Goal: Task Accomplishment & Management: Complete application form

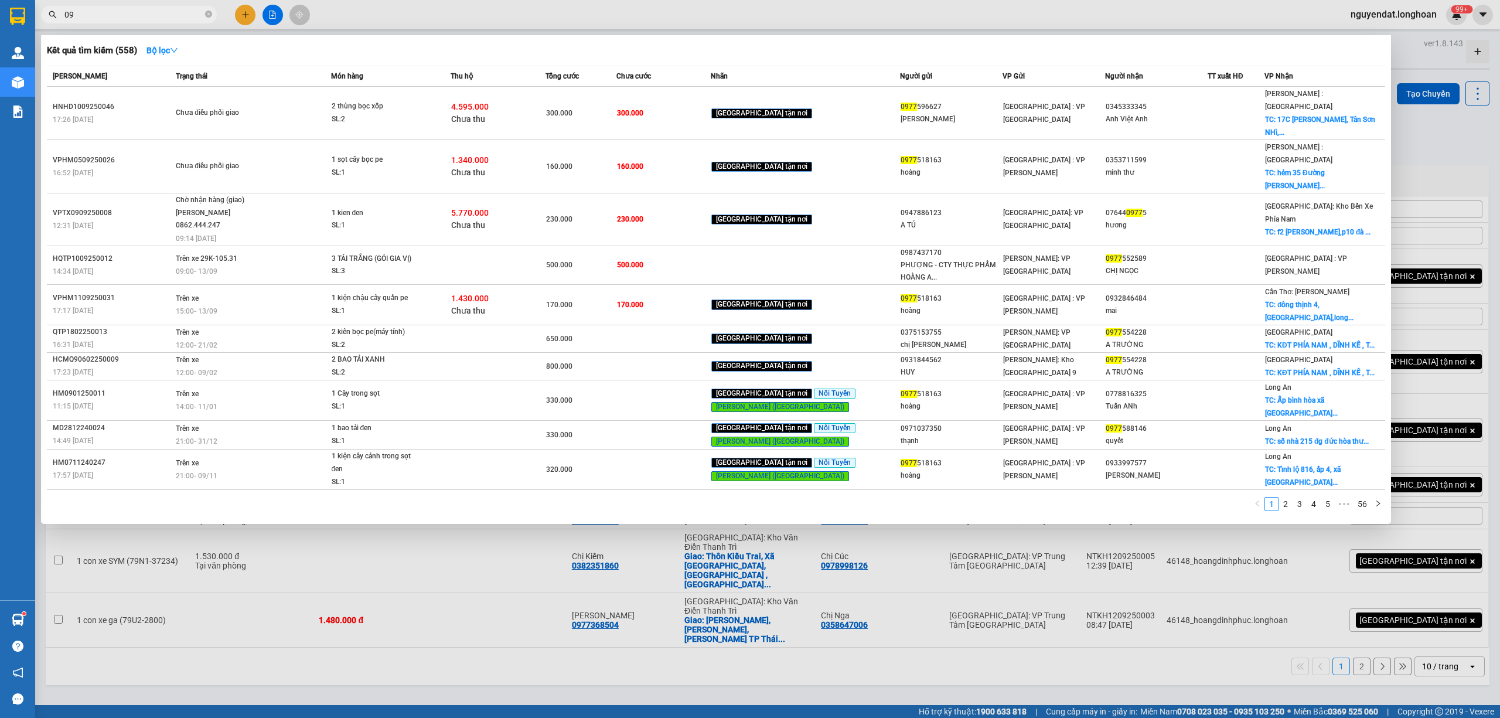
type input "0"
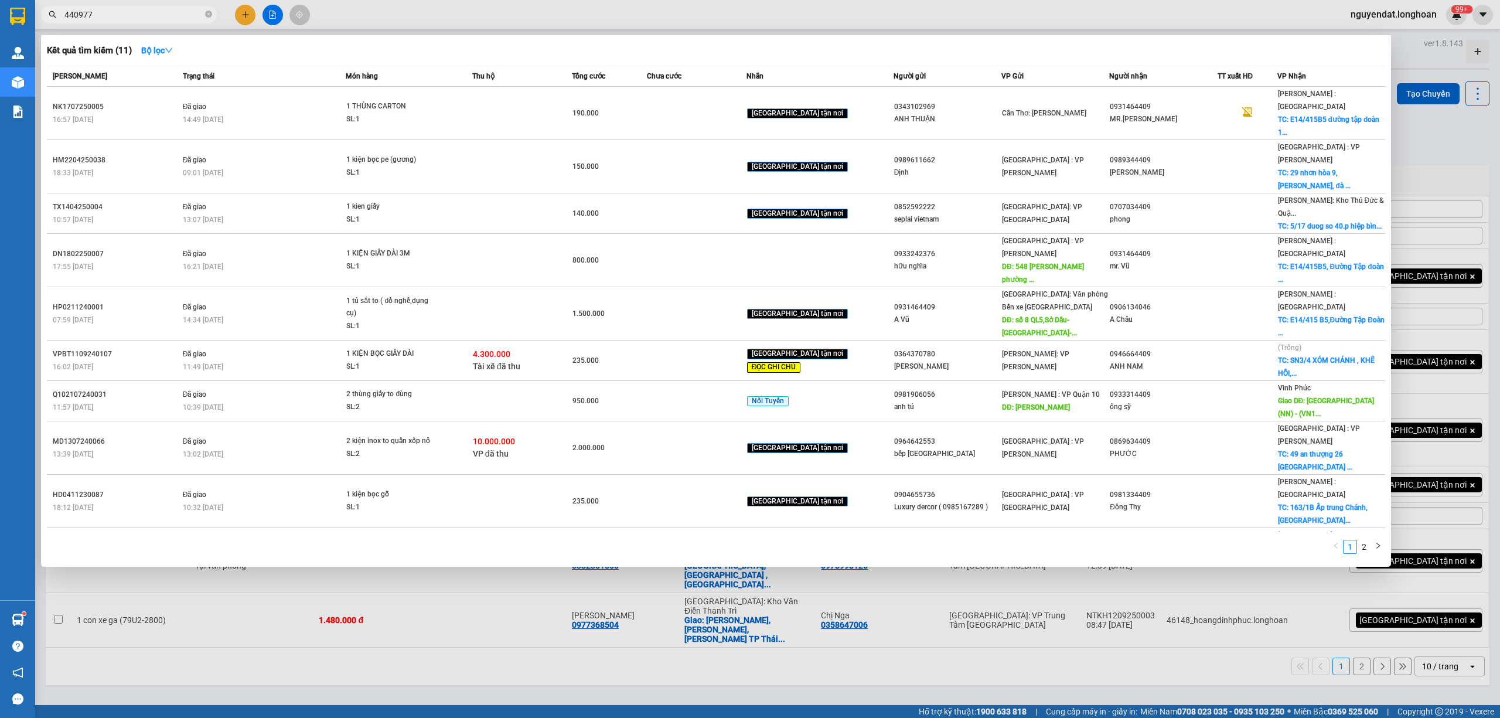
type input "4409775"
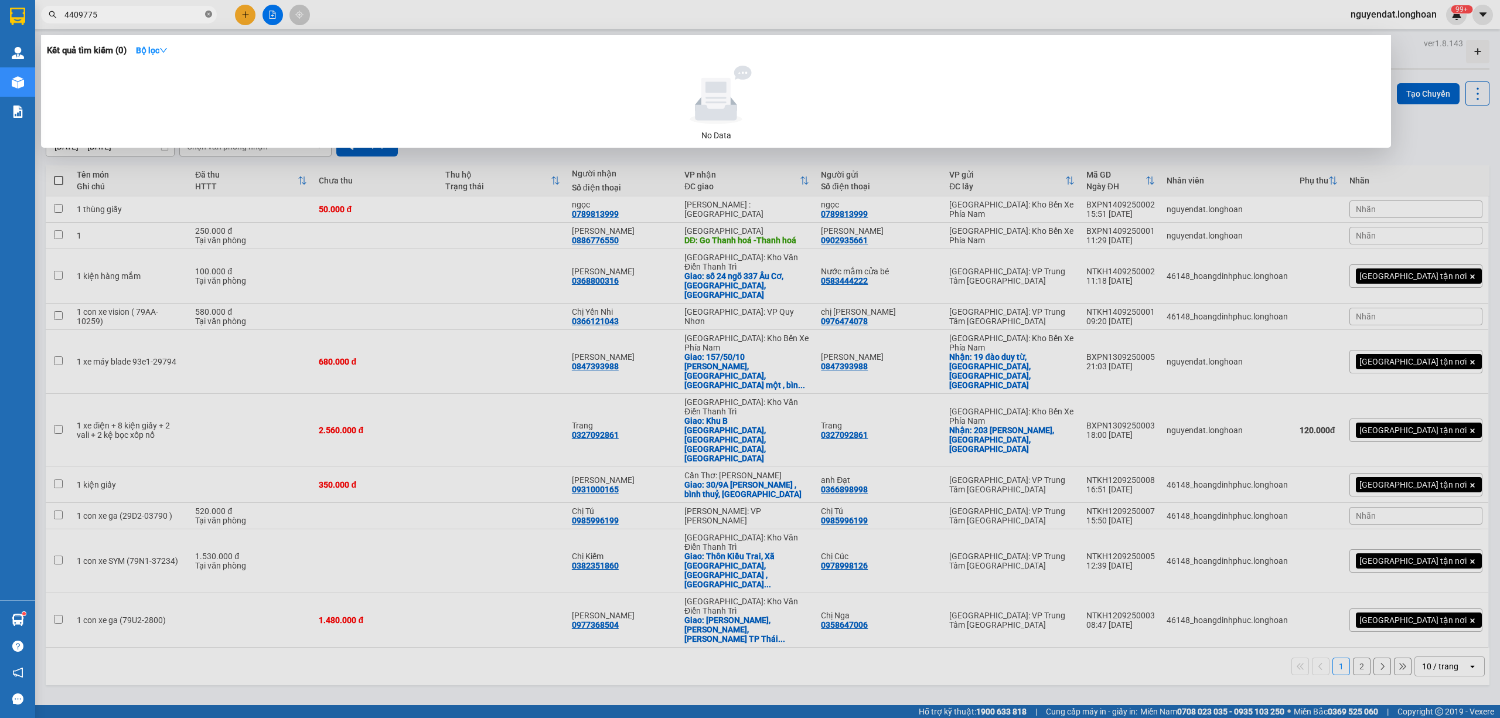
click at [210, 17] on icon "close-circle" at bounding box center [208, 14] width 7 height 7
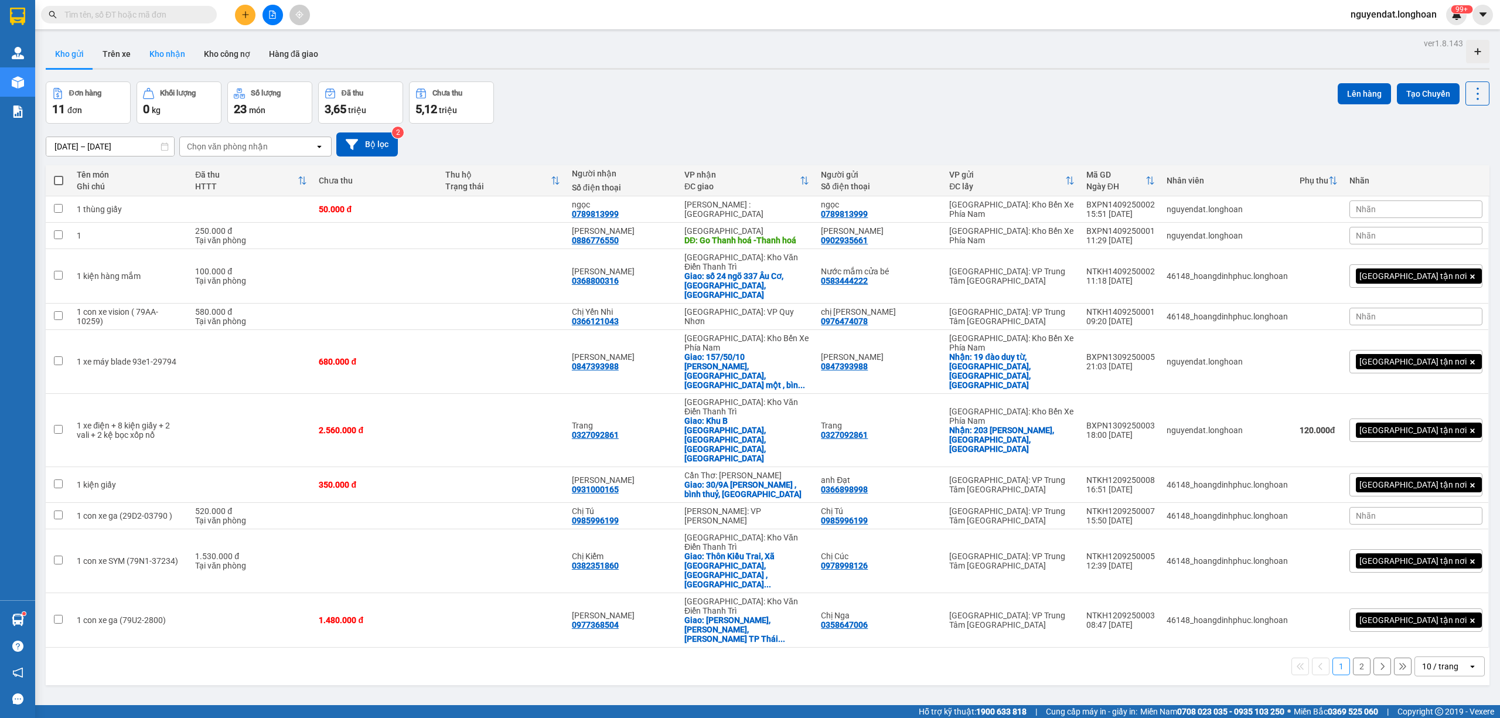
click at [176, 47] on button "Kho nhận" at bounding box center [167, 54] width 54 height 28
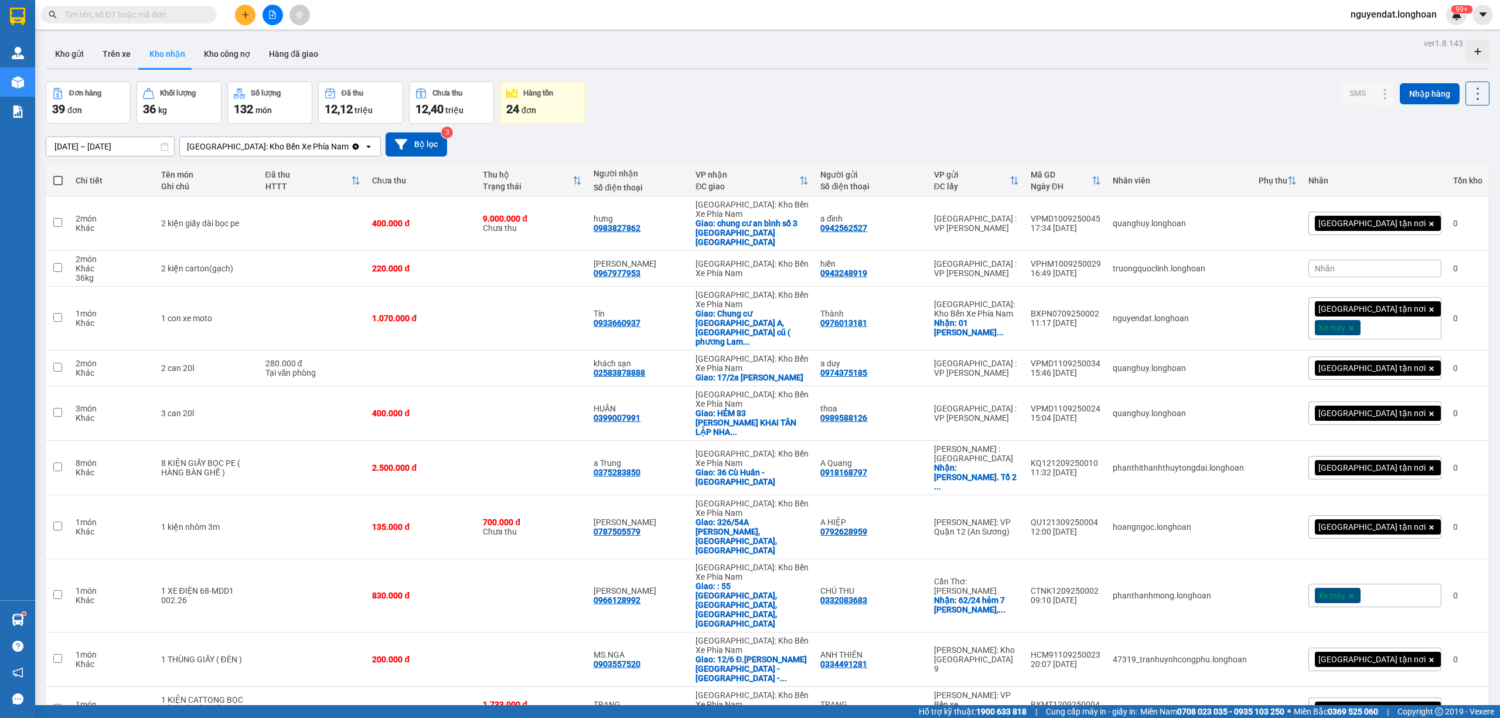
click at [132, 12] on input "text" at bounding box center [133, 14] width 138 height 13
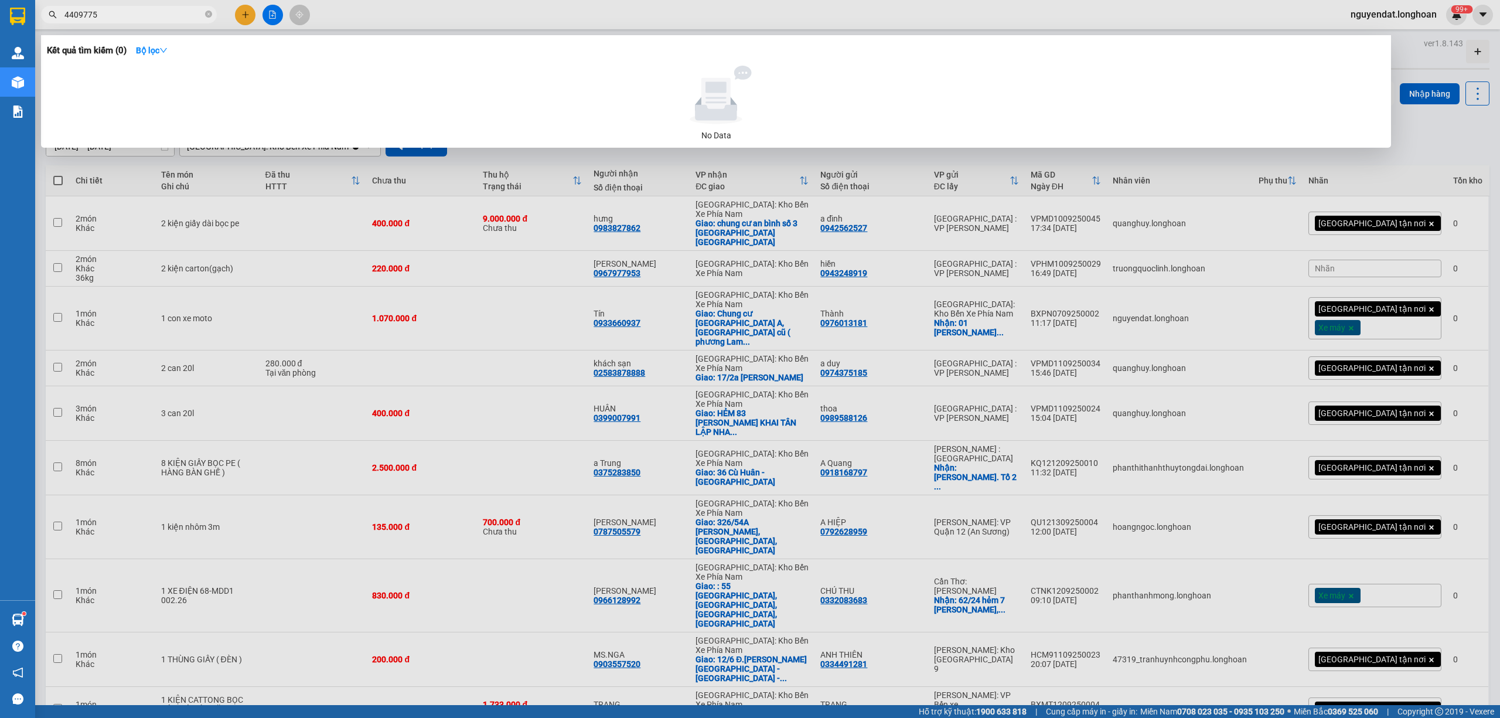
type input "4409775"
drag, startPoint x: 206, startPoint y: 17, endPoint x: 223, endPoint y: 18, distance: 16.4
click at [206, 16] on icon "close-circle" at bounding box center [208, 14] width 7 height 7
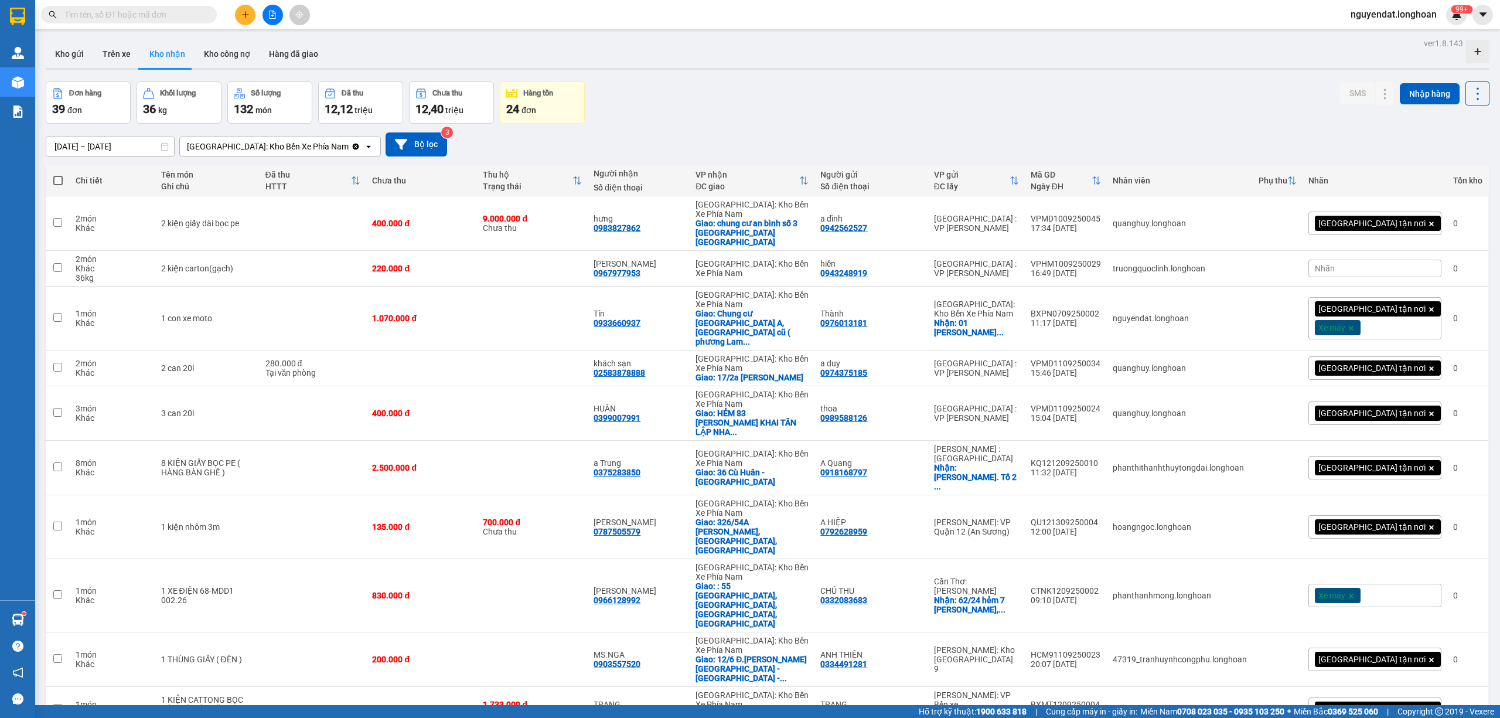
click at [161, 145] on icon at bounding box center [165, 146] width 8 height 8
click at [124, 144] on input "[DATE] – [DATE]" at bounding box center [110, 146] width 128 height 19
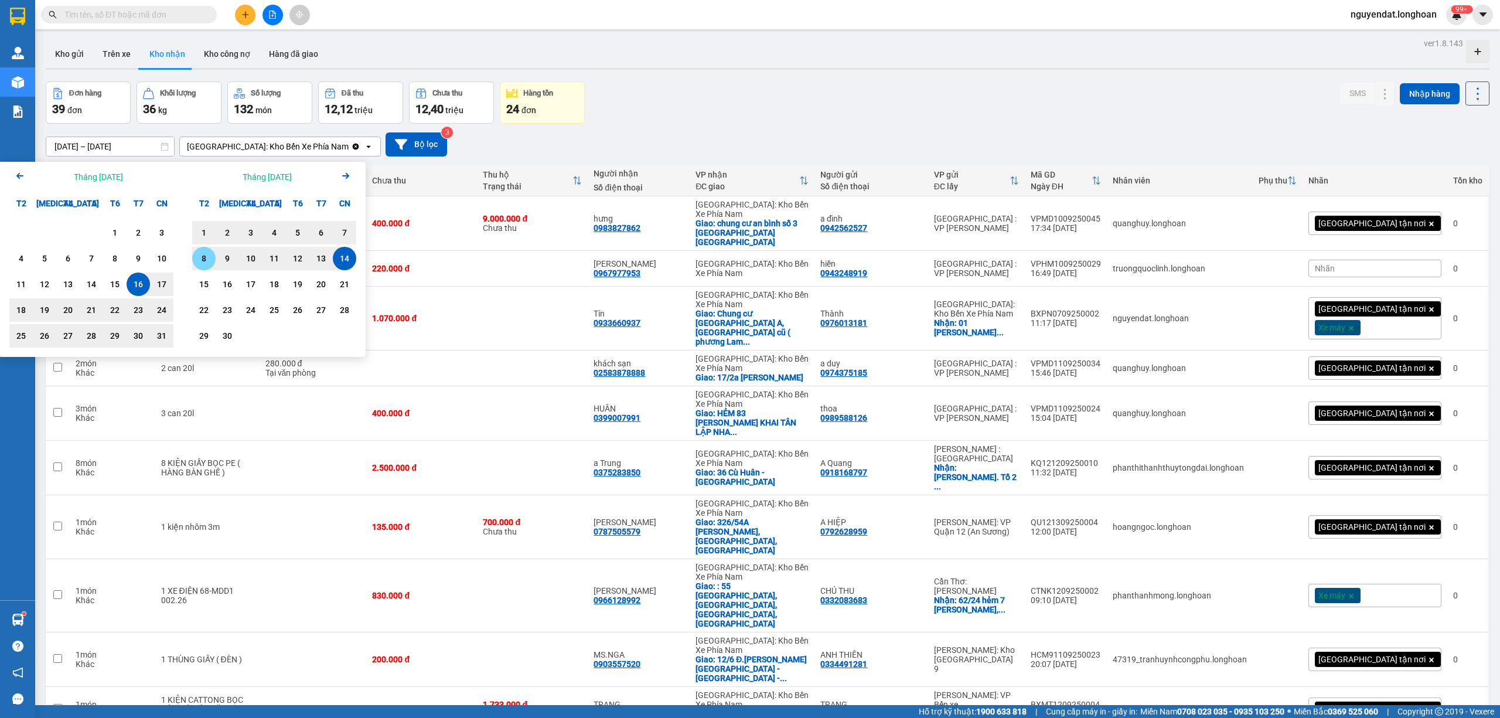
click at [206, 256] on div "8" at bounding box center [204, 258] width 16 height 14
click at [340, 260] on div "14" at bounding box center [344, 258] width 16 height 14
type input "[DATE] – [DATE]"
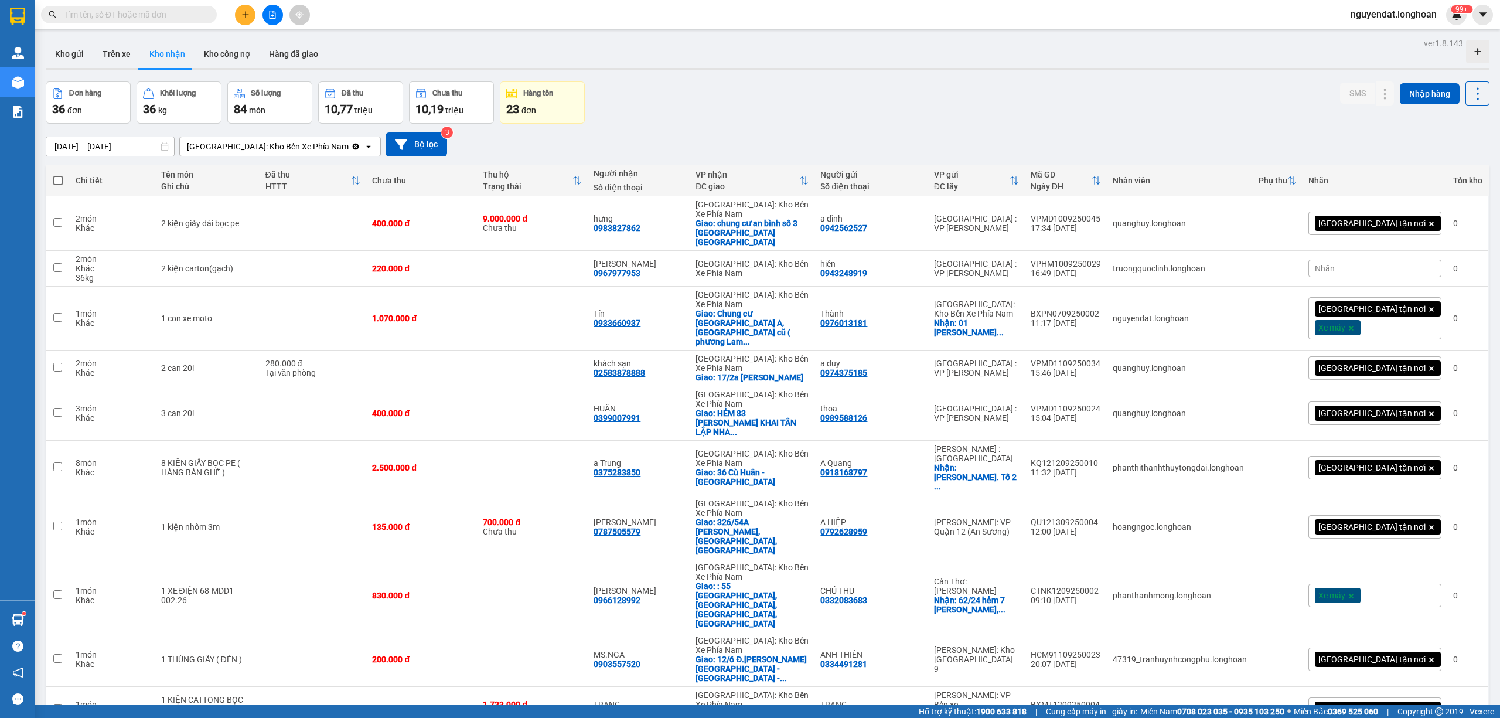
click at [124, 18] on input "text" at bounding box center [133, 14] width 138 height 13
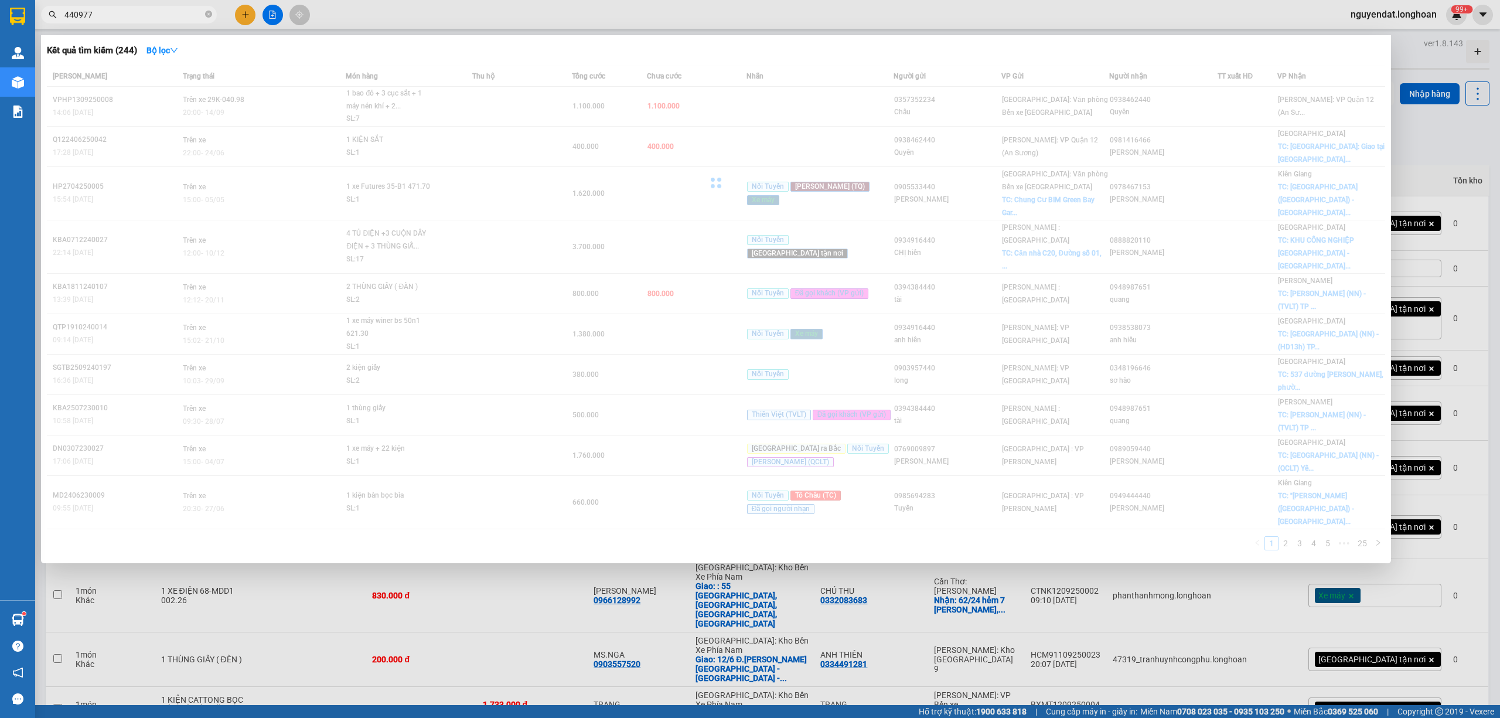
type input "4409775"
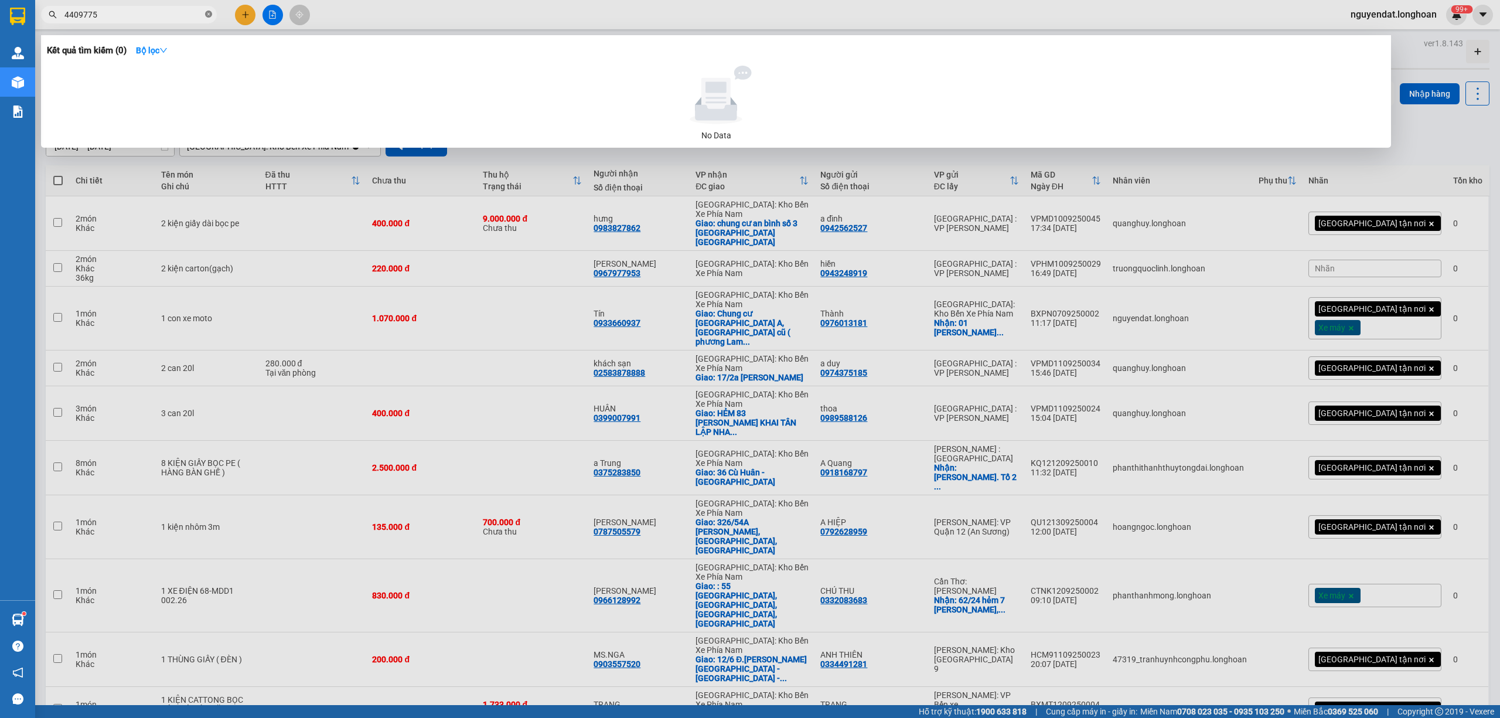
click at [211, 16] on icon "close-circle" at bounding box center [208, 14] width 7 height 7
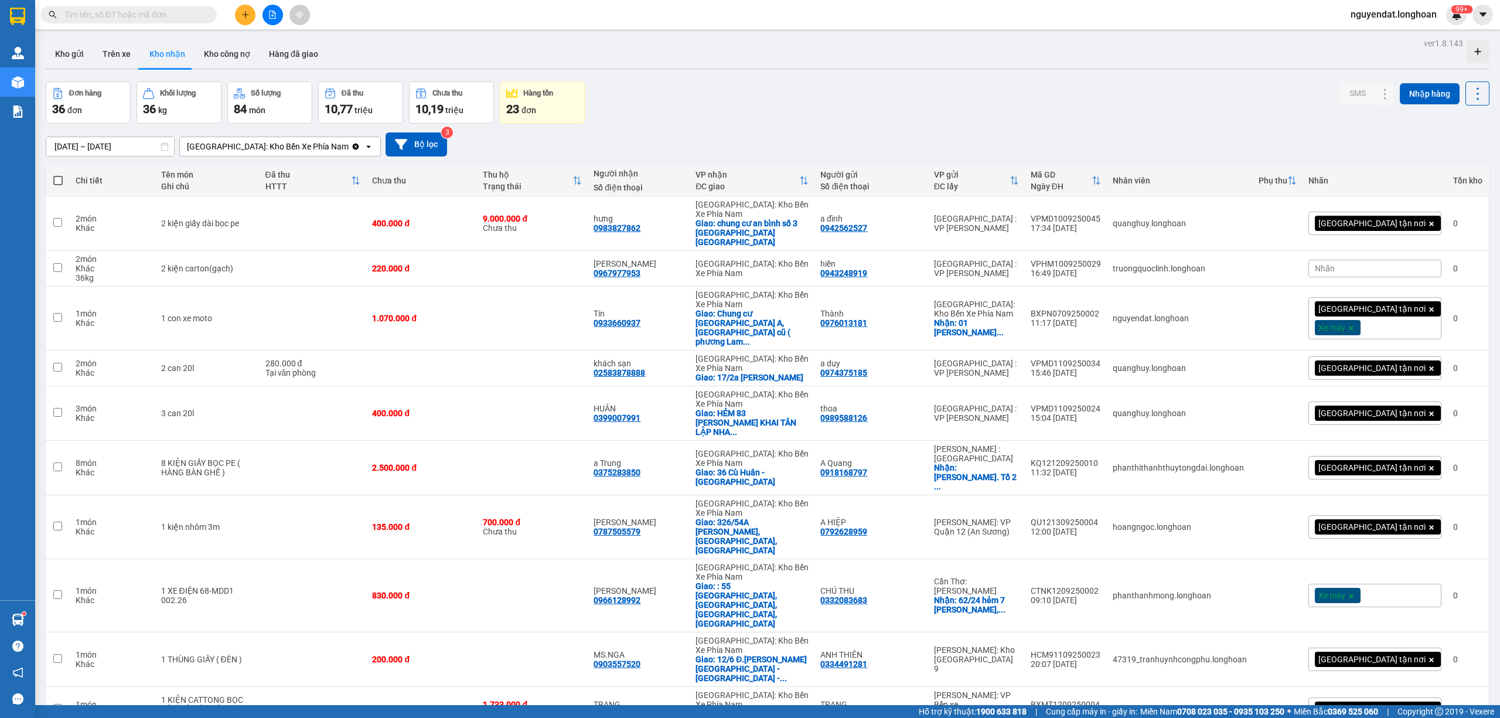
click at [163, 19] on input "text" at bounding box center [133, 14] width 138 height 13
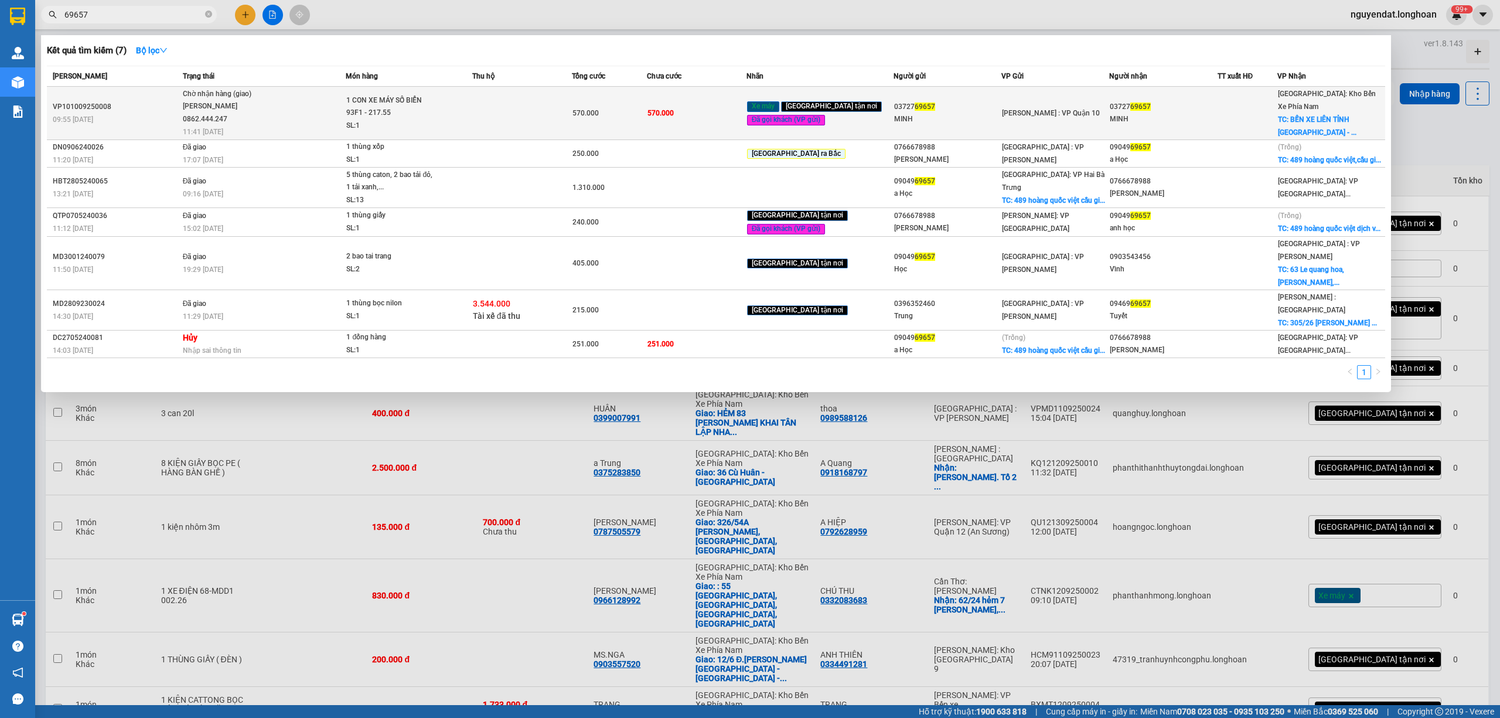
type input "69657"
click at [434, 105] on div "1 CON XE MÁY SỐ BIỂN 93F1 - 217.55" at bounding box center [390, 106] width 88 height 25
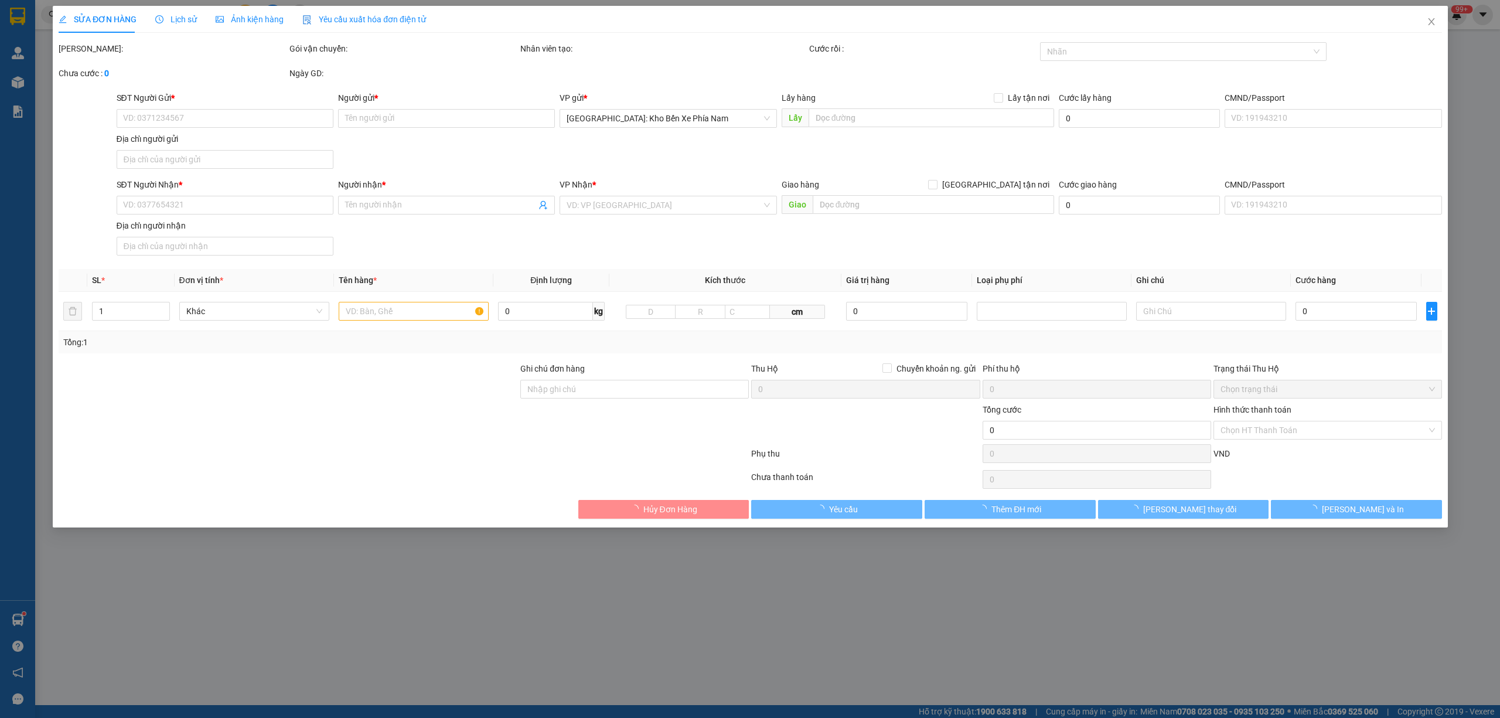
type input "0372769657"
type input "MINH"
type input "0372769657"
type input "MINH"
checkbox input "true"
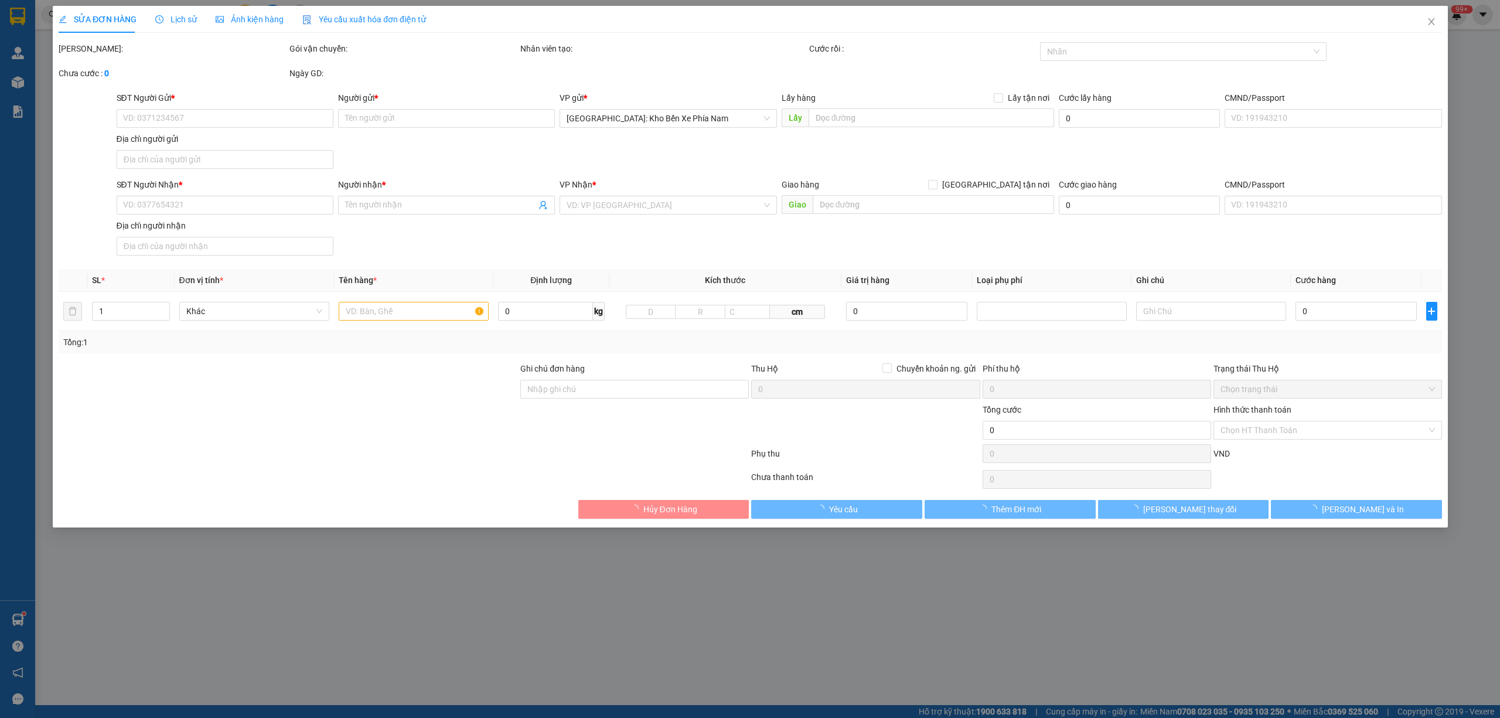
type input "BẾN XE LIÊN TỈNH [GEOGRAPHIC_DATA] - ĐƯỜNG [GEOGRAPHIC_DATA] - P, 3 - [GEOGRAPH…"
type input "CÓ CAVET ĐI KÈM"
type input "570.000"
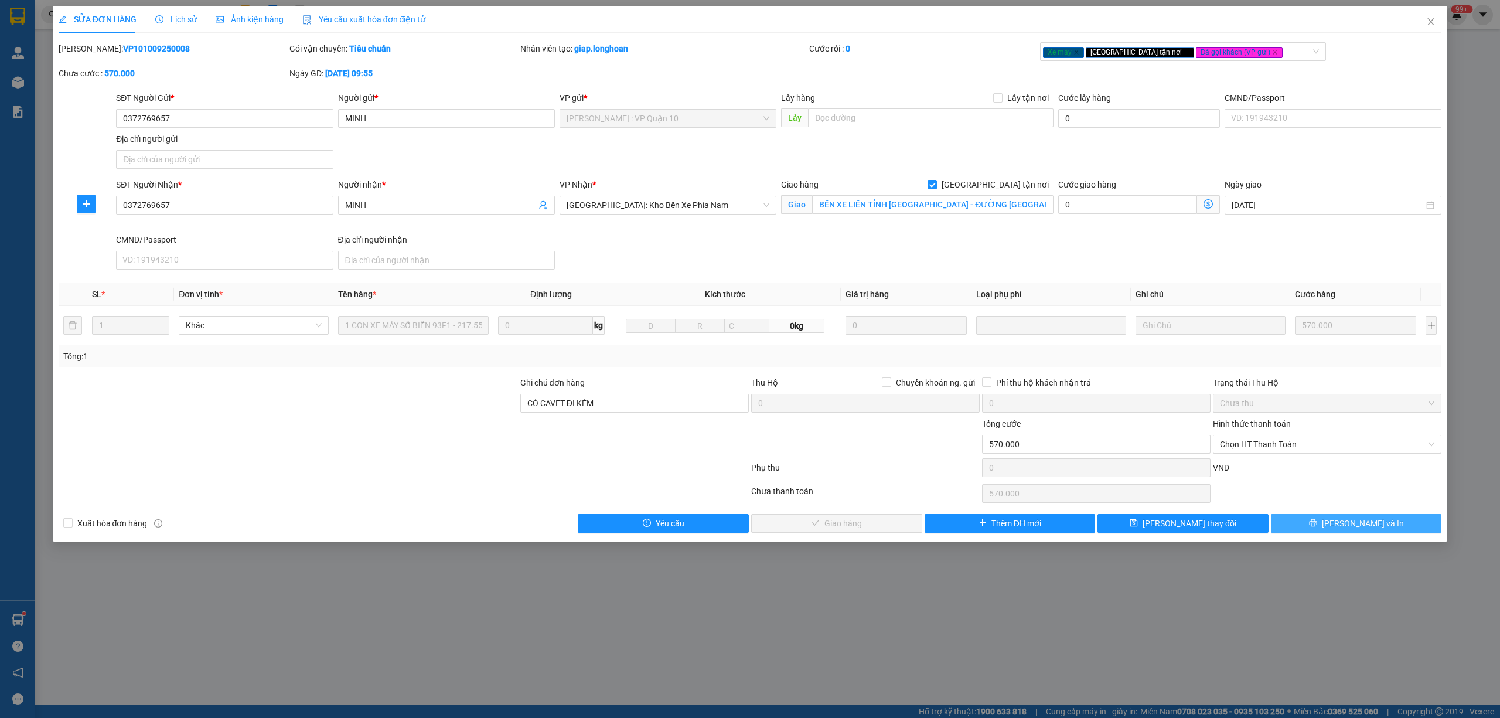
click at [1323, 528] on button "[PERSON_NAME] và In" at bounding box center [1356, 523] width 171 height 19
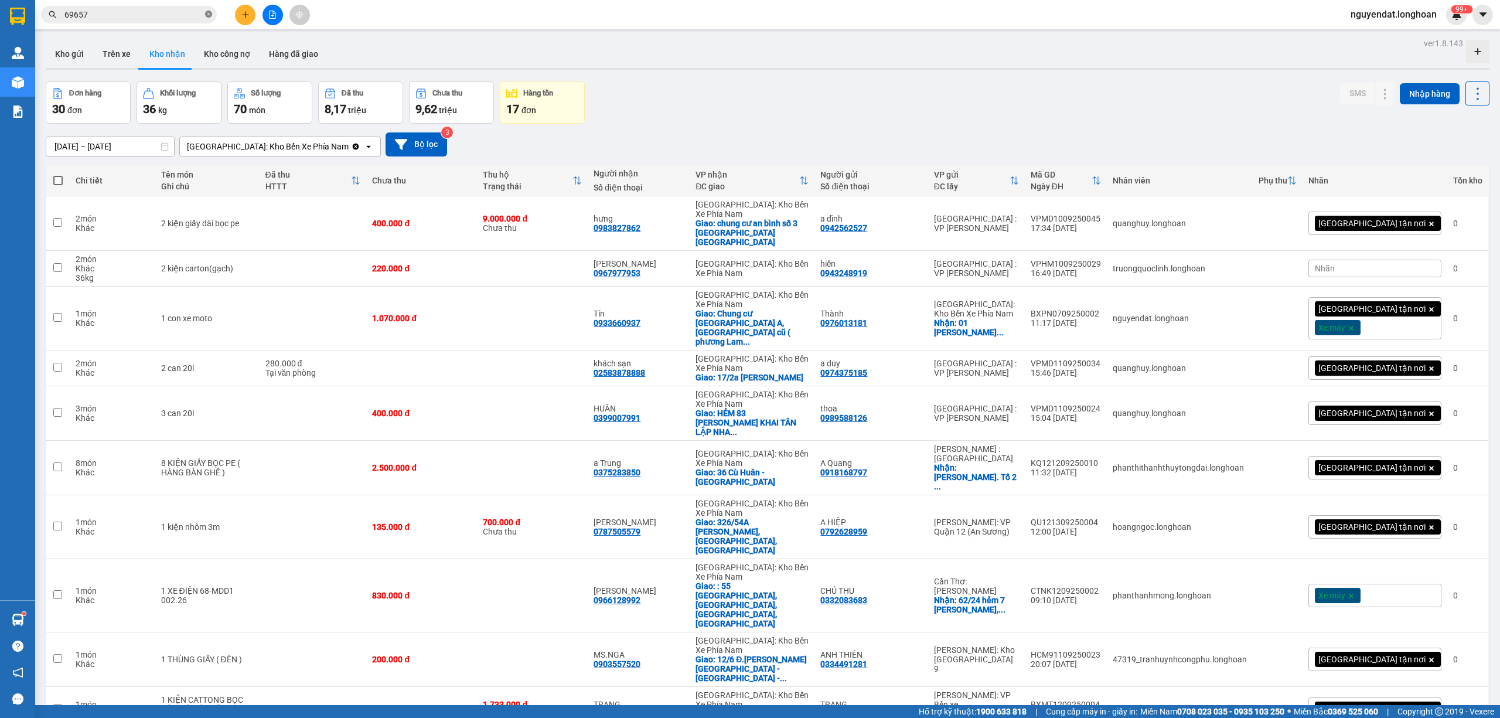
click at [205, 16] on icon "close-circle" at bounding box center [208, 14] width 7 height 7
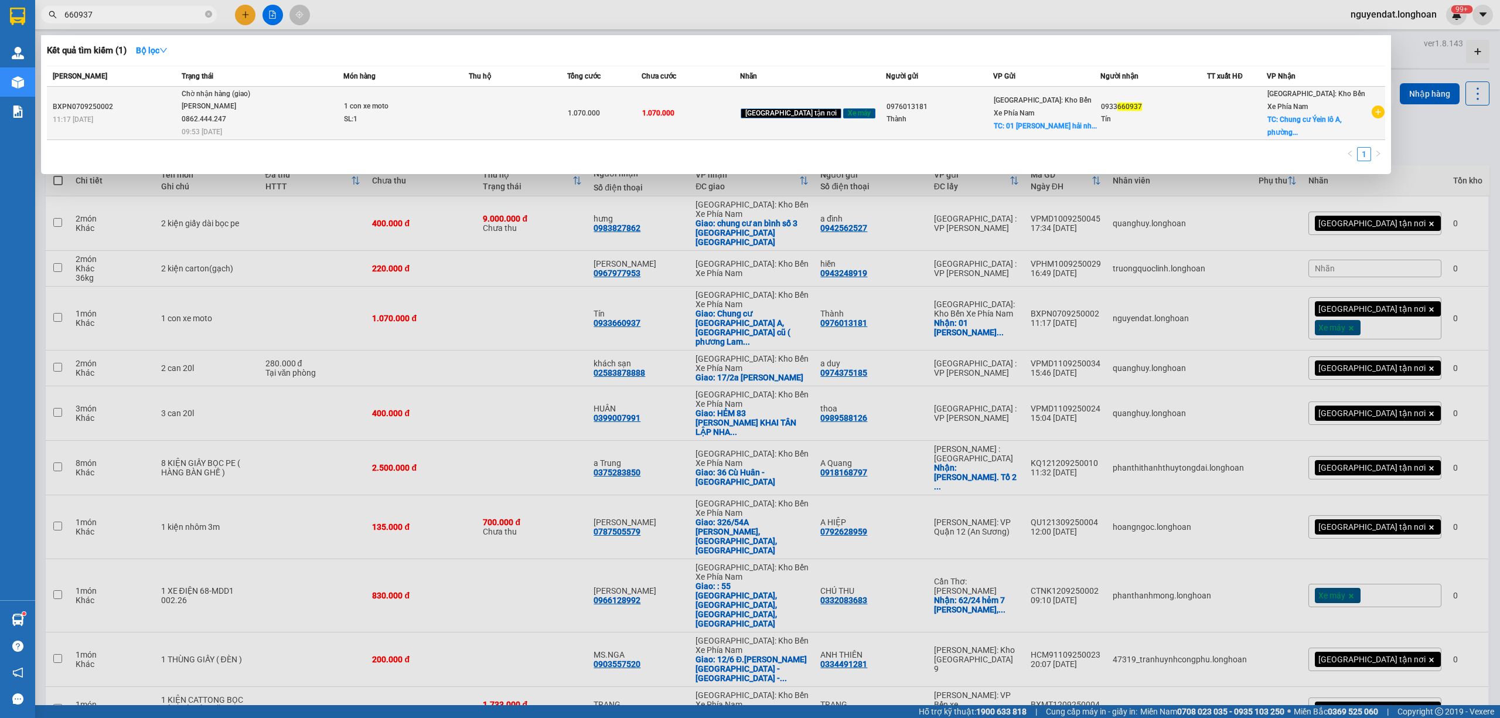
type input "660937"
click at [500, 107] on td at bounding box center [518, 113] width 99 height 53
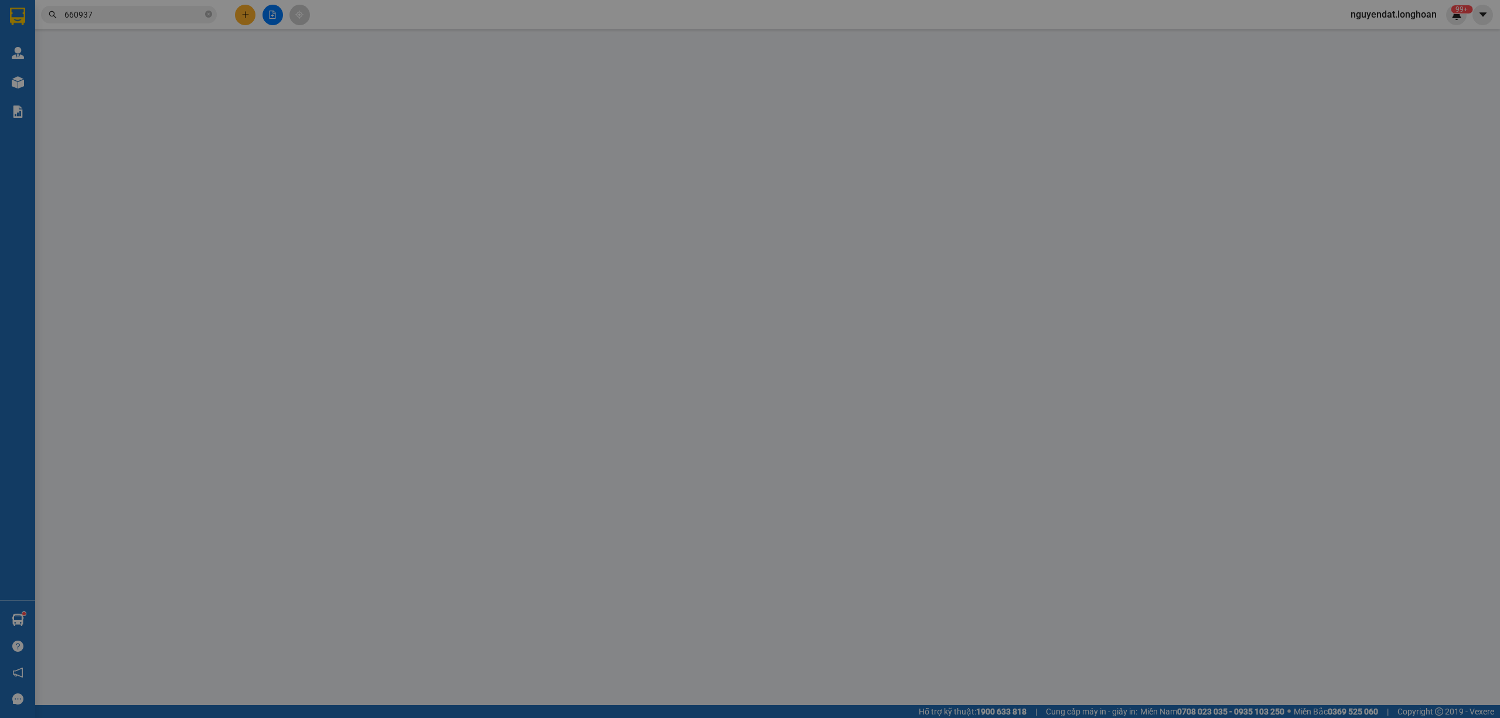
type input "0976013181"
type input "Thành"
checkbox input "true"
type input "01 [PERSON_NAME] vĩnh hải nha trang"
type input "0933660937"
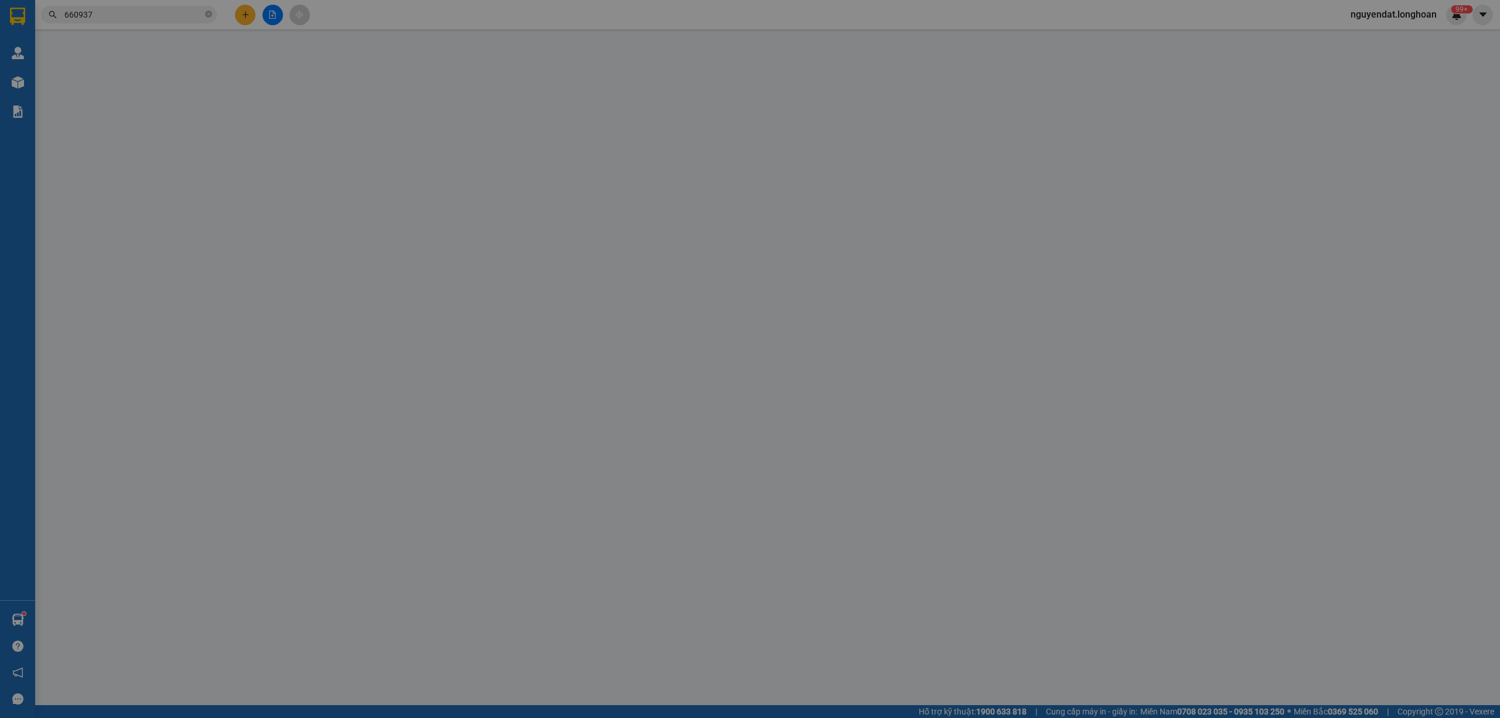
type input "Tín"
checkbox input "true"
type input "Chung cư [GEOGRAPHIC_DATA] A, [GEOGRAPHIC_DATA] cũ ( [GEOGRAPHIC_DATA]), [GEOGR…"
type input "1.070.000"
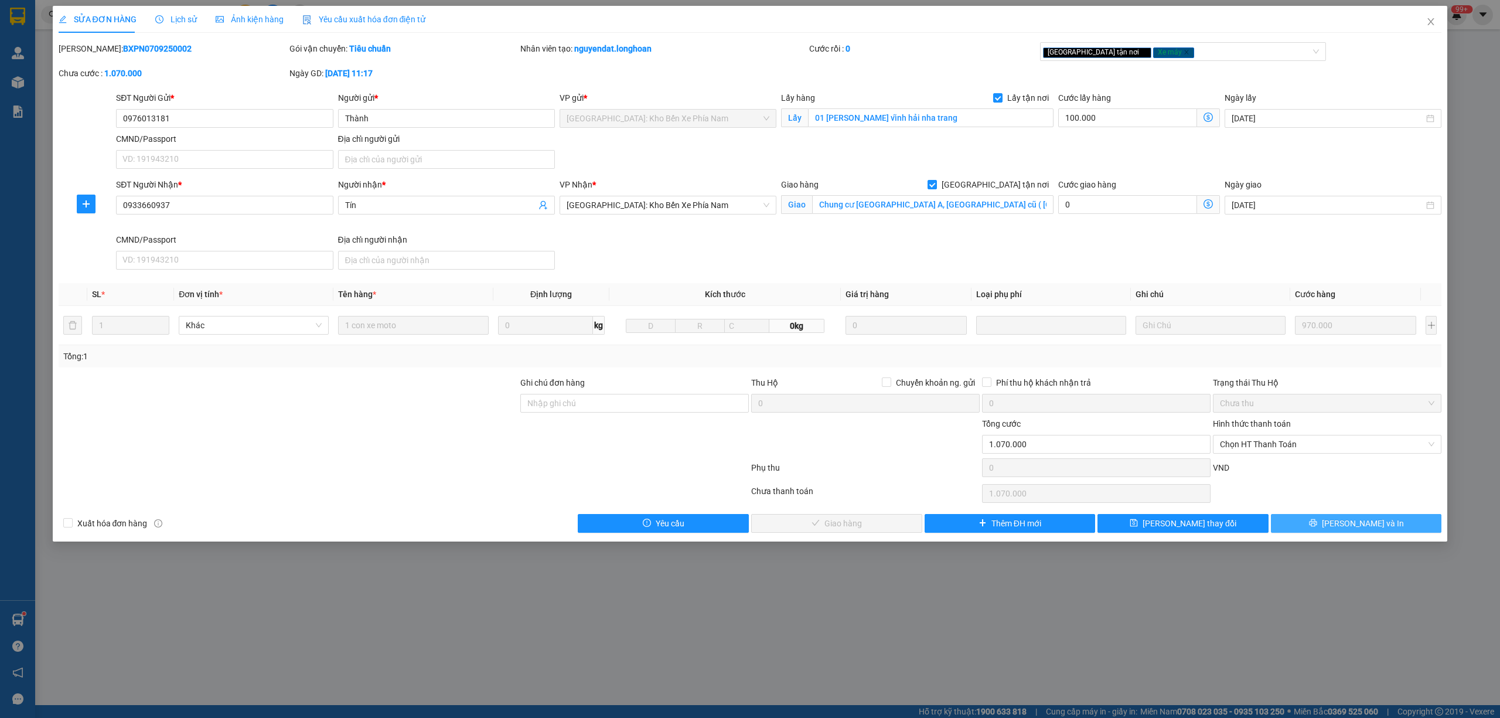
click at [1376, 523] on span "[PERSON_NAME] và In" at bounding box center [1362, 523] width 82 height 13
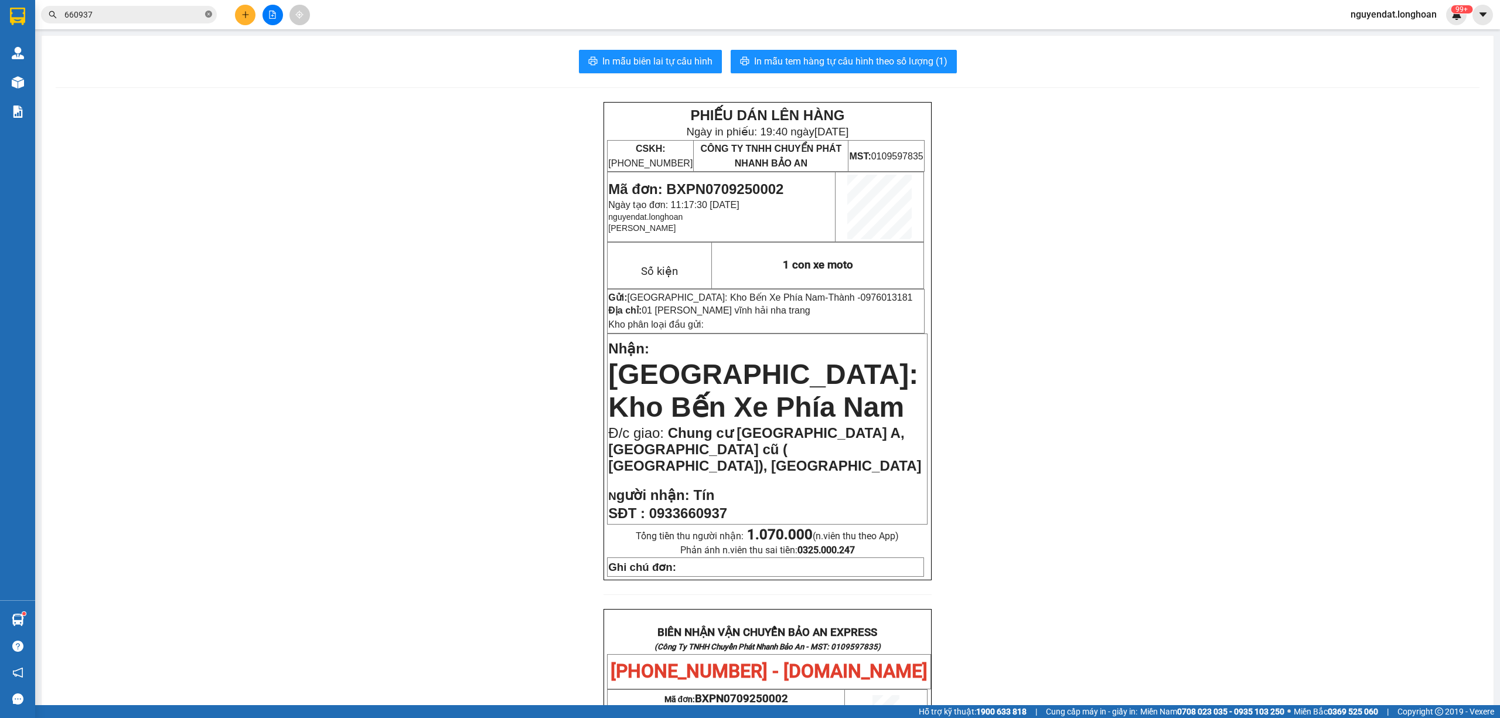
drag, startPoint x: 209, startPoint y: 19, endPoint x: 181, endPoint y: 19, distance: 28.1
click at [205, 19] on span at bounding box center [208, 14] width 7 height 11
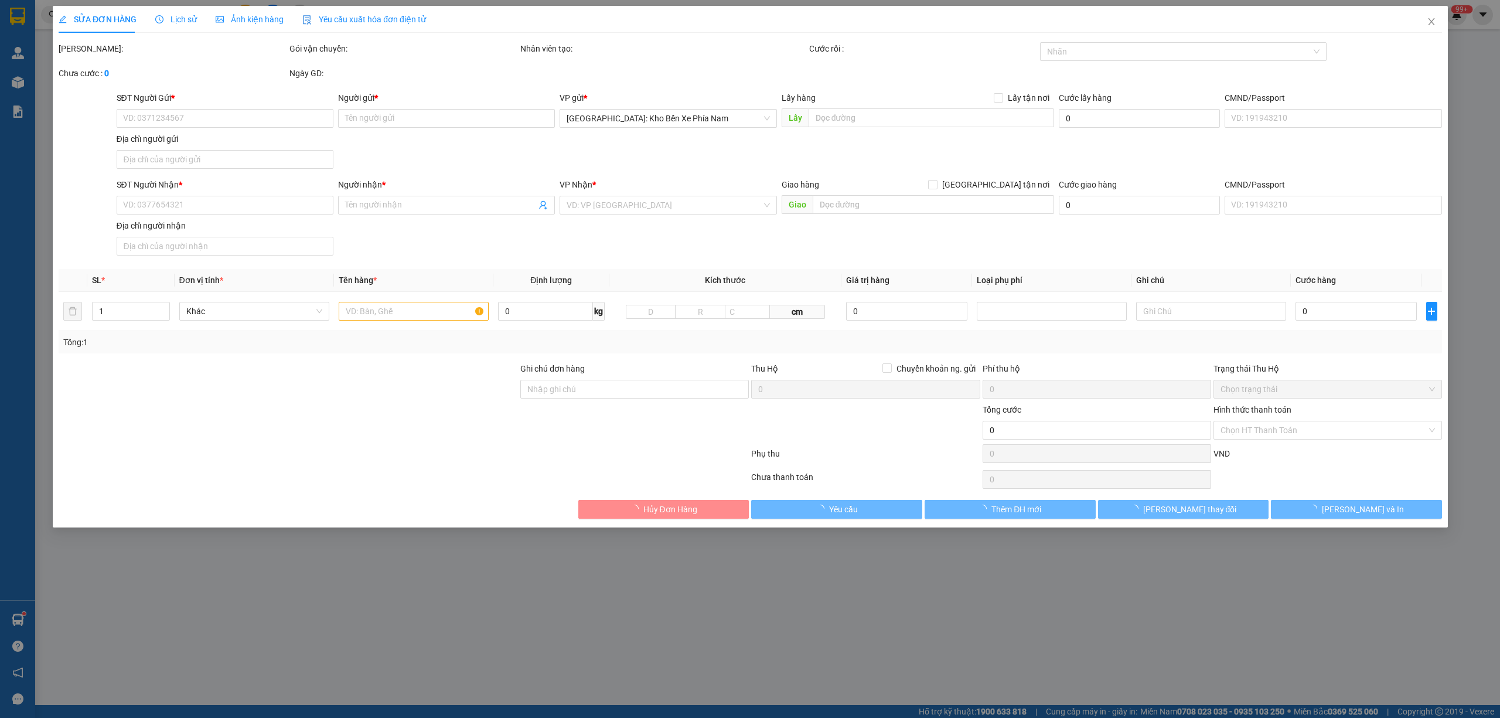
type input "0976013181"
type input "Thành"
checkbox input "true"
type input "01 [PERSON_NAME] vĩnh hải nha trang"
type input "100.000"
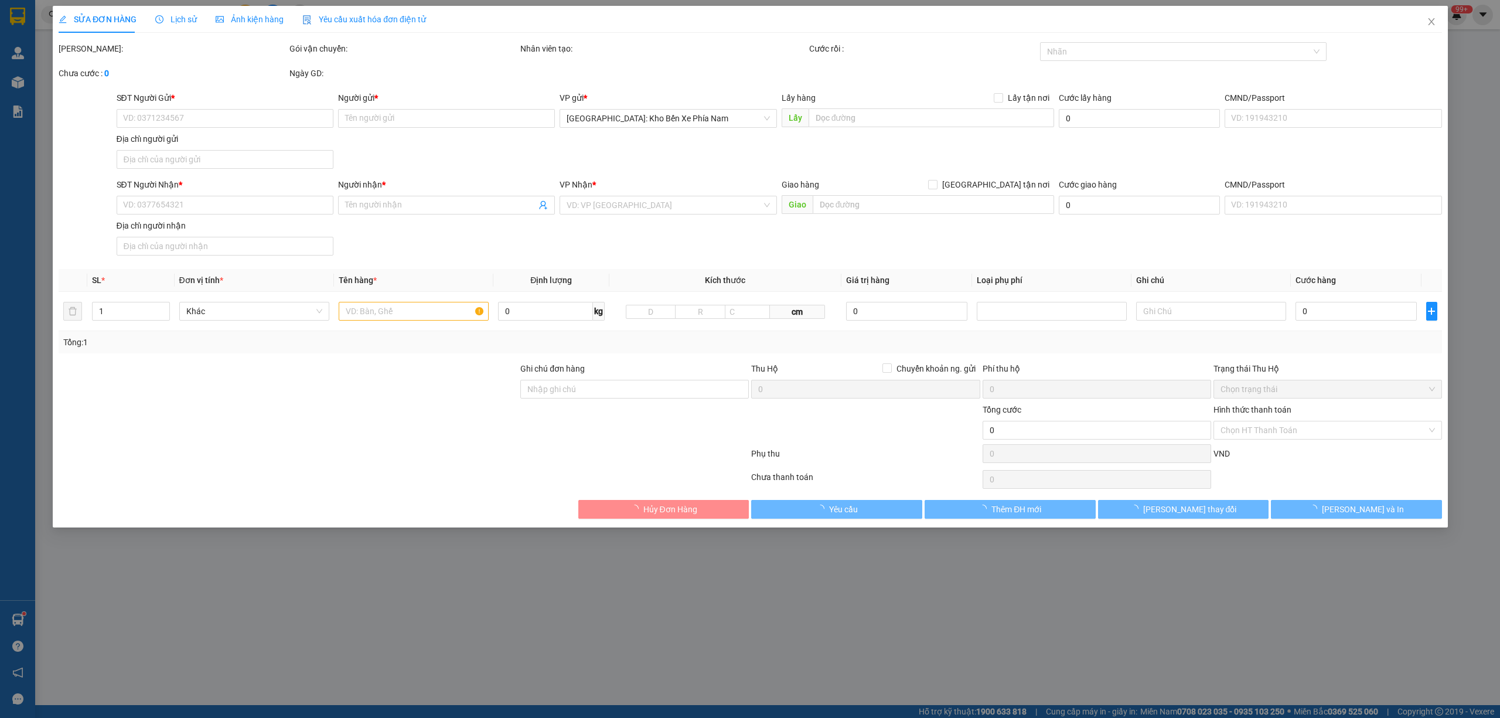
type input "0933660937"
type input "Tín"
checkbox input "true"
type input "Chung cư [GEOGRAPHIC_DATA] A, [GEOGRAPHIC_DATA] cũ ( [GEOGRAPHIC_DATA]), [GEOGR…"
type input "1.070.000"
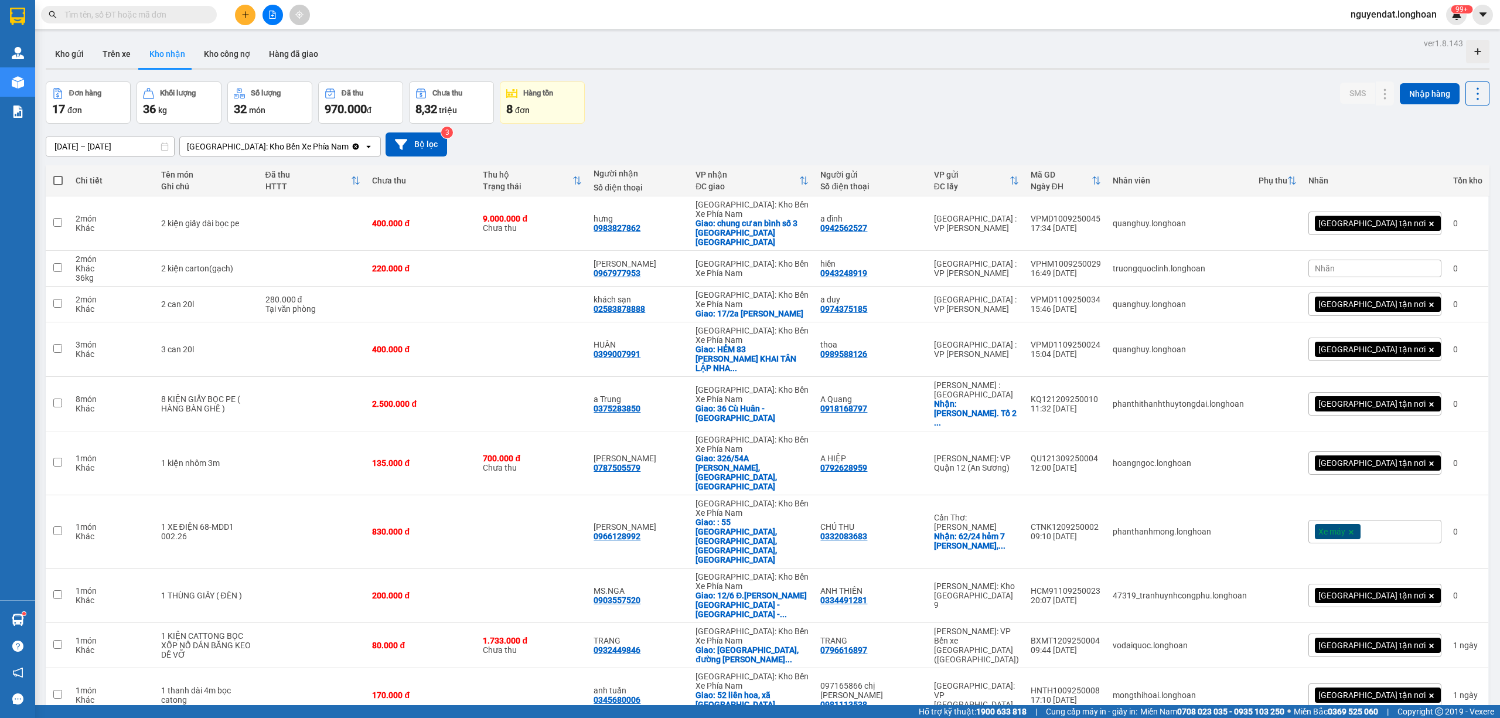
drag, startPoint x: 117, startPoint y: 151, endPoint x: 124, endPoint y: 150, distance: 7.1
click at [118, 151] on input "[DATE] – [DATE]" at bounding box center [110, 146] width 128 height 19
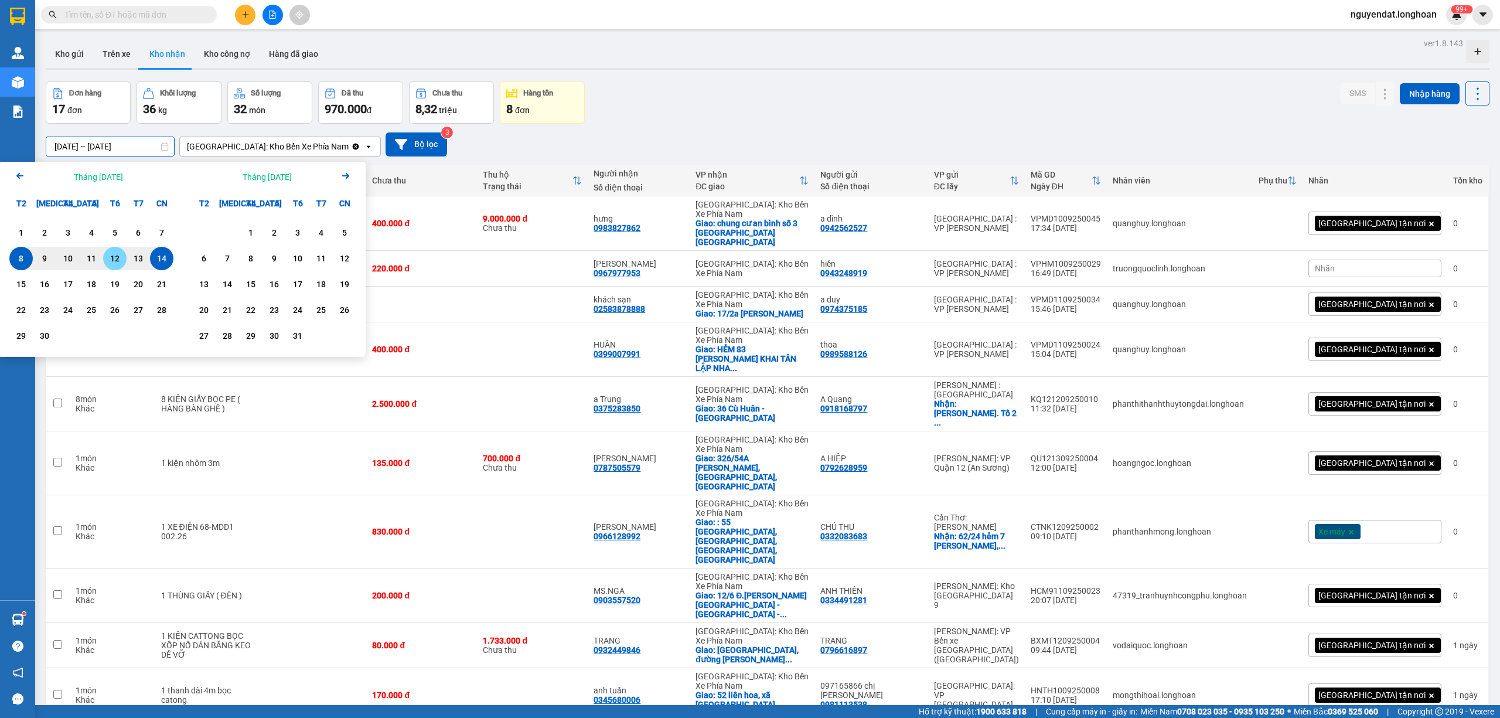
click at [119, 254] on div "12" at bounding box center [115, 258] width 16 height 14
click at [152, 258] on div "14" at bounding box center [161, 258] width 23 height 23
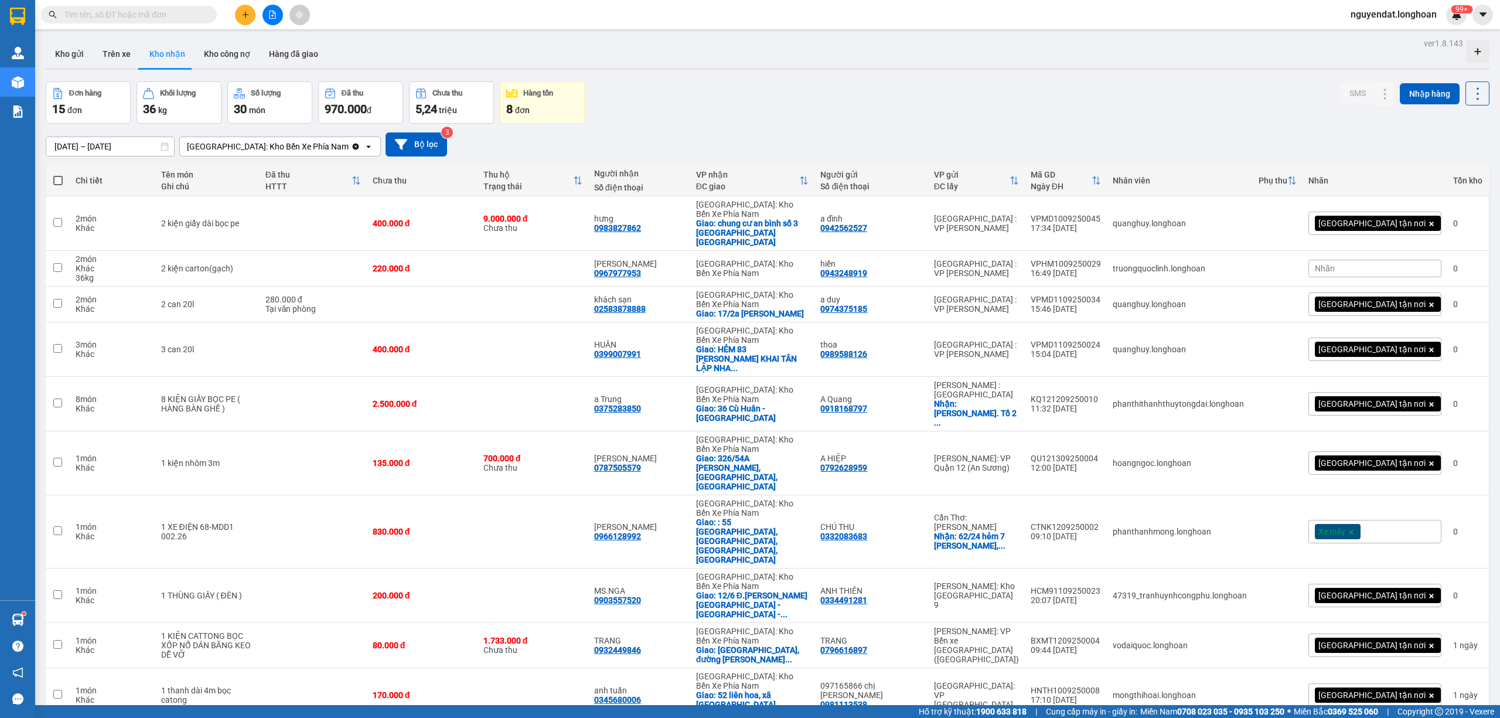
click at [135, 146] on input "[DATE] – [DATE]" at bounding box center [110, 146] width 128 height 19
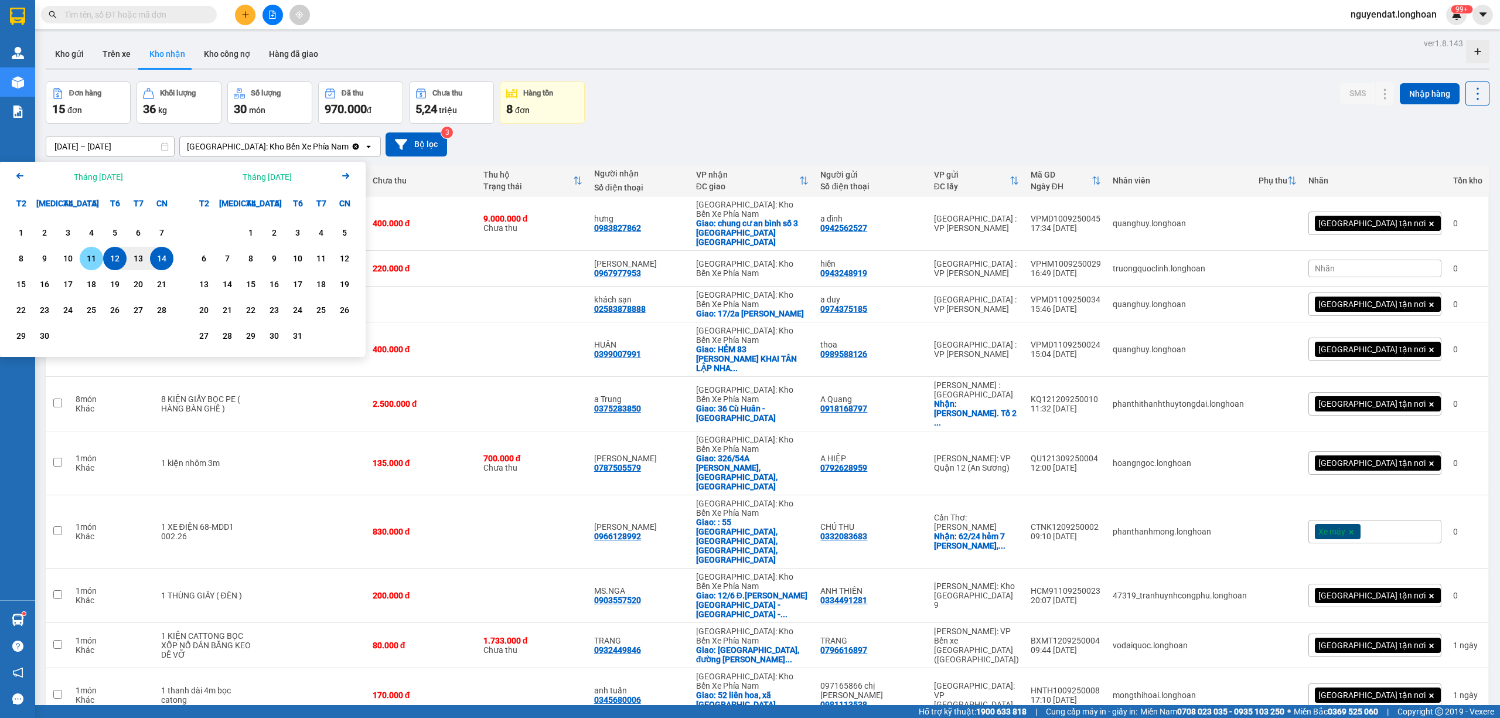
drag, startPoint x: 93, startPoint y: 267, endPoint x: 142, endPoint y: 267, distance: 49.2
click at [94, 267] on div "11" at bounding box center [91, 258] width 23 height 23
click at [155, 265] on div "14" at bounding box center [161, 258] width 16 height 14
type input "[DATE] – [DATE]"
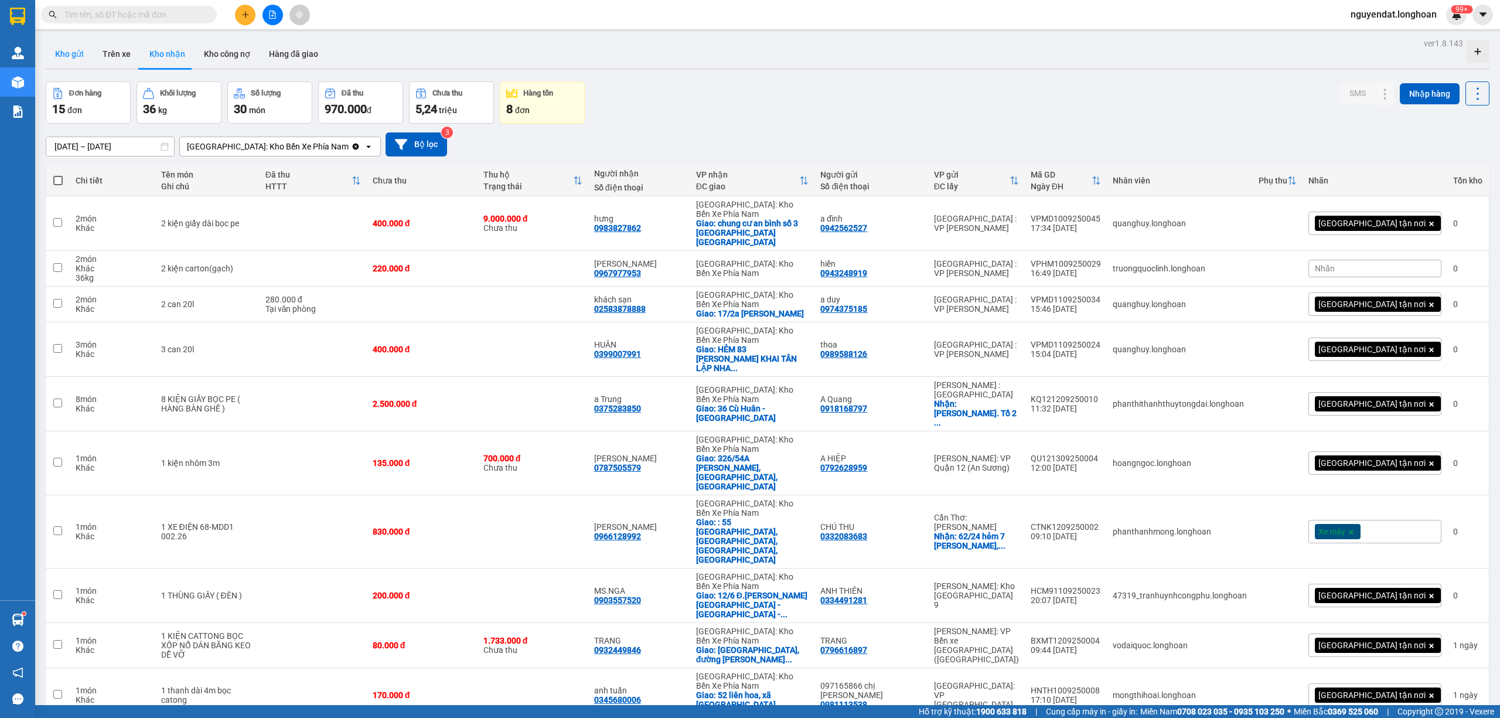
click at [75, 40] on button "Kho gửi" at bounding box center [69, 54] width 47 height 28
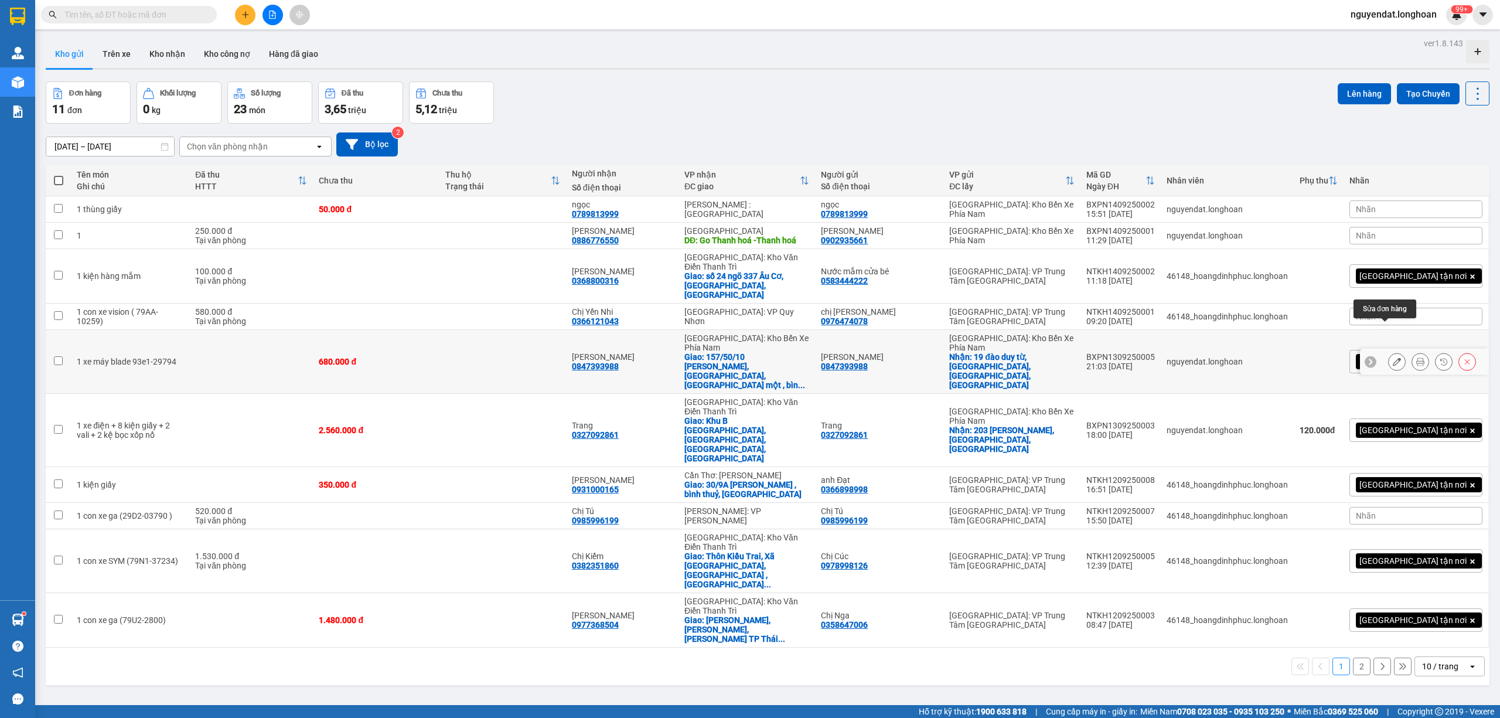
click at [1390, 351] on button at bounding box center [1396, 361] width 16 height 21
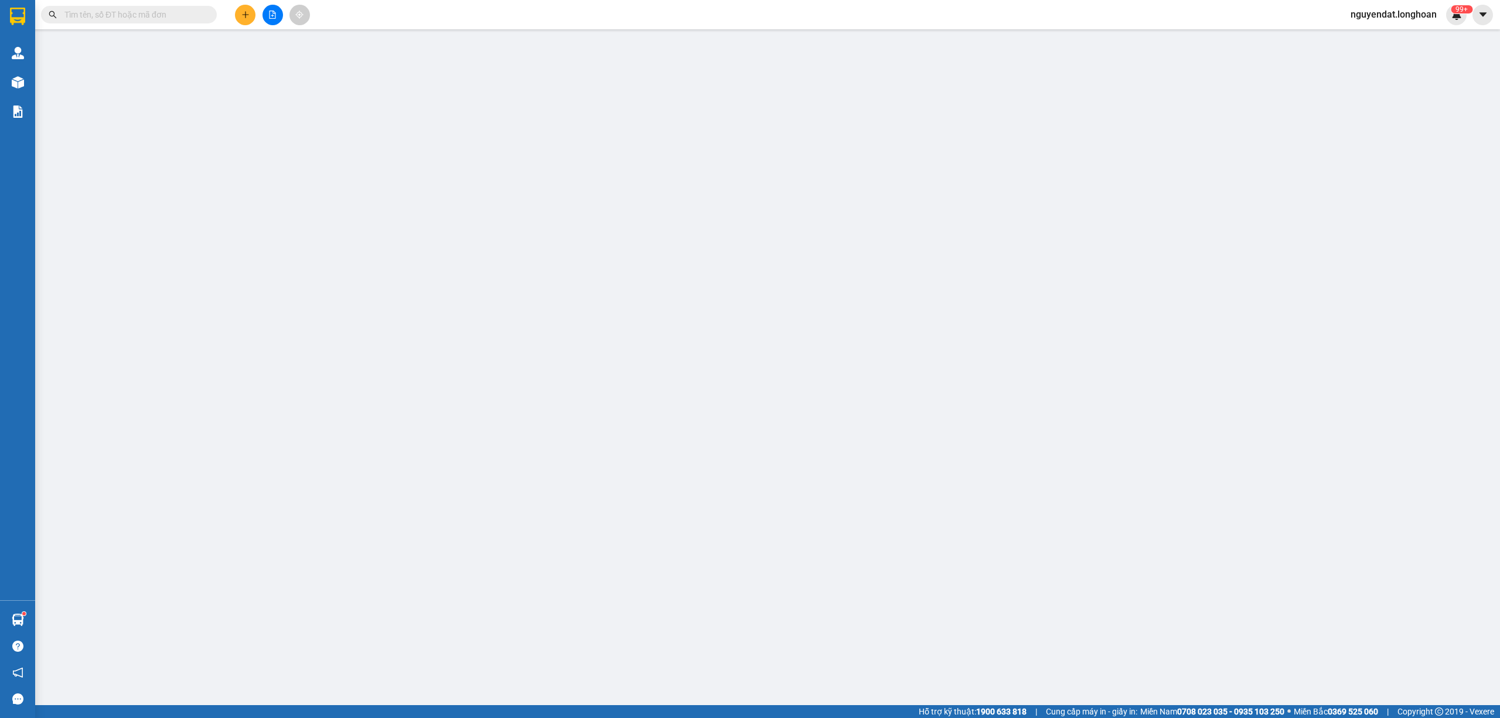
type input "0847393988"
type input "[PERSON_NAME]"
checkbox input "true"
type input "19 đào duy từ, [GEOGRAPHIC_DATA], [GEOGRAPHIC_DATA], [GEOGRAPHIC_DATA]"
type input "0847393988"
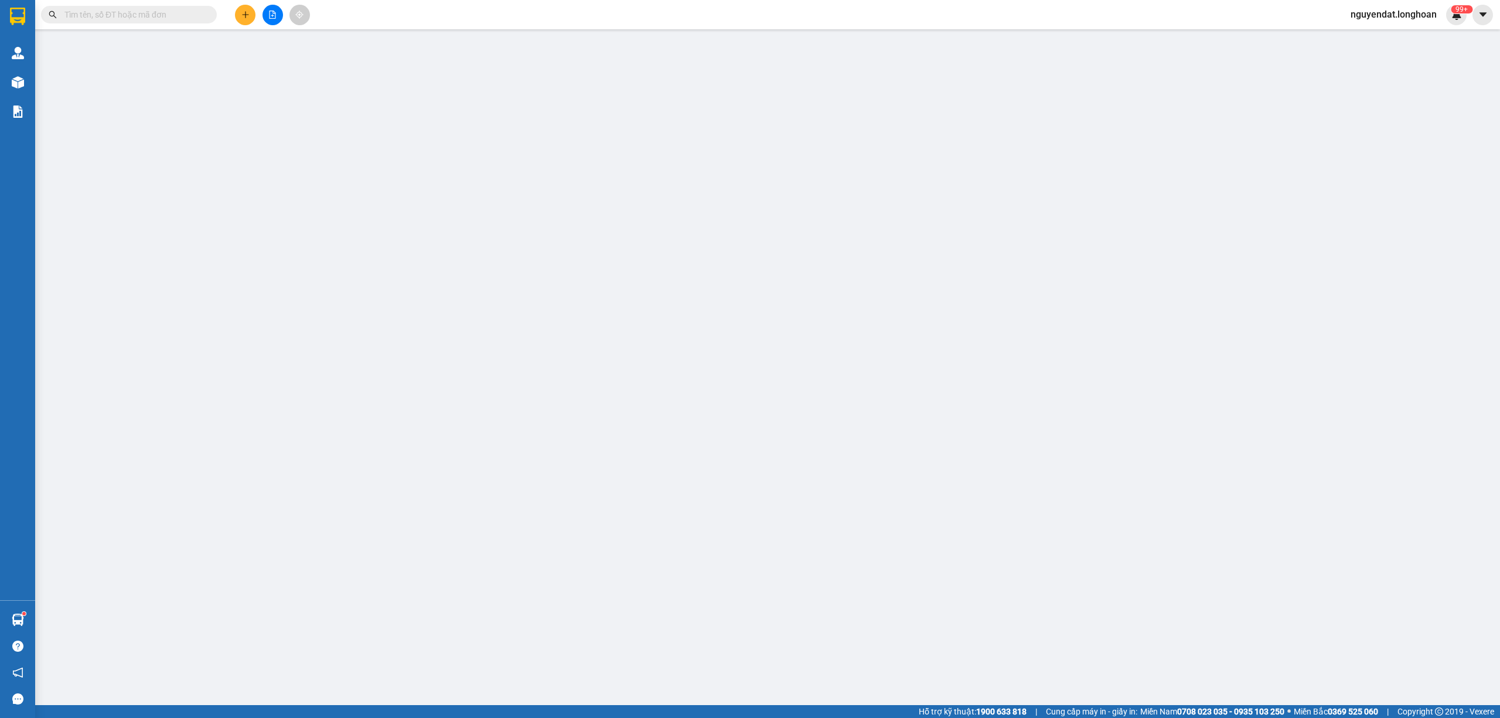
type input "[PERSON_NAME]"
checkbox input "true"
type input "157/50/10 [PERSON_NAME],[GEOGRAPHIC_DATA],[GEOGRAPHIC_DATA] một , bình dương"
type input "1 CHÌA KHOÁ + KO CAVAT"
type input "680.000"
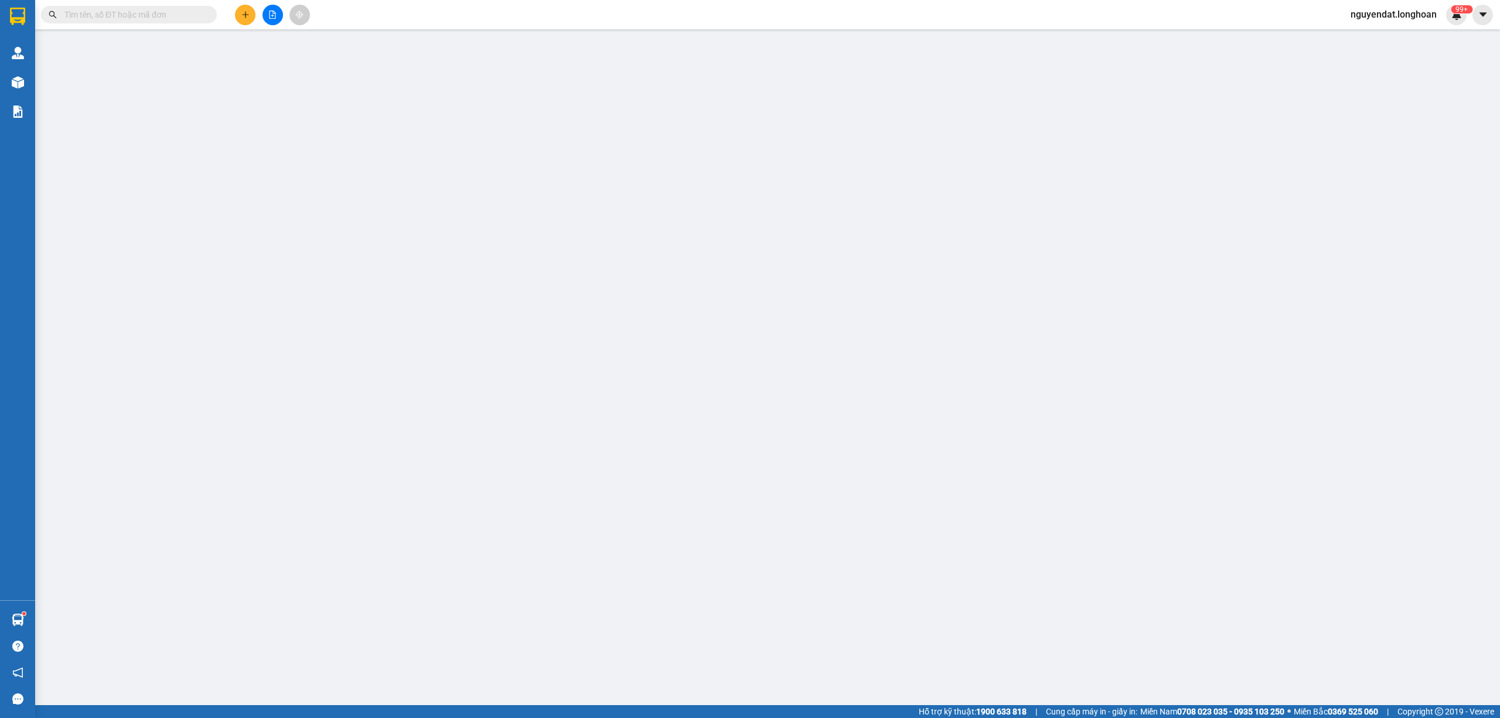
type input "680.000"
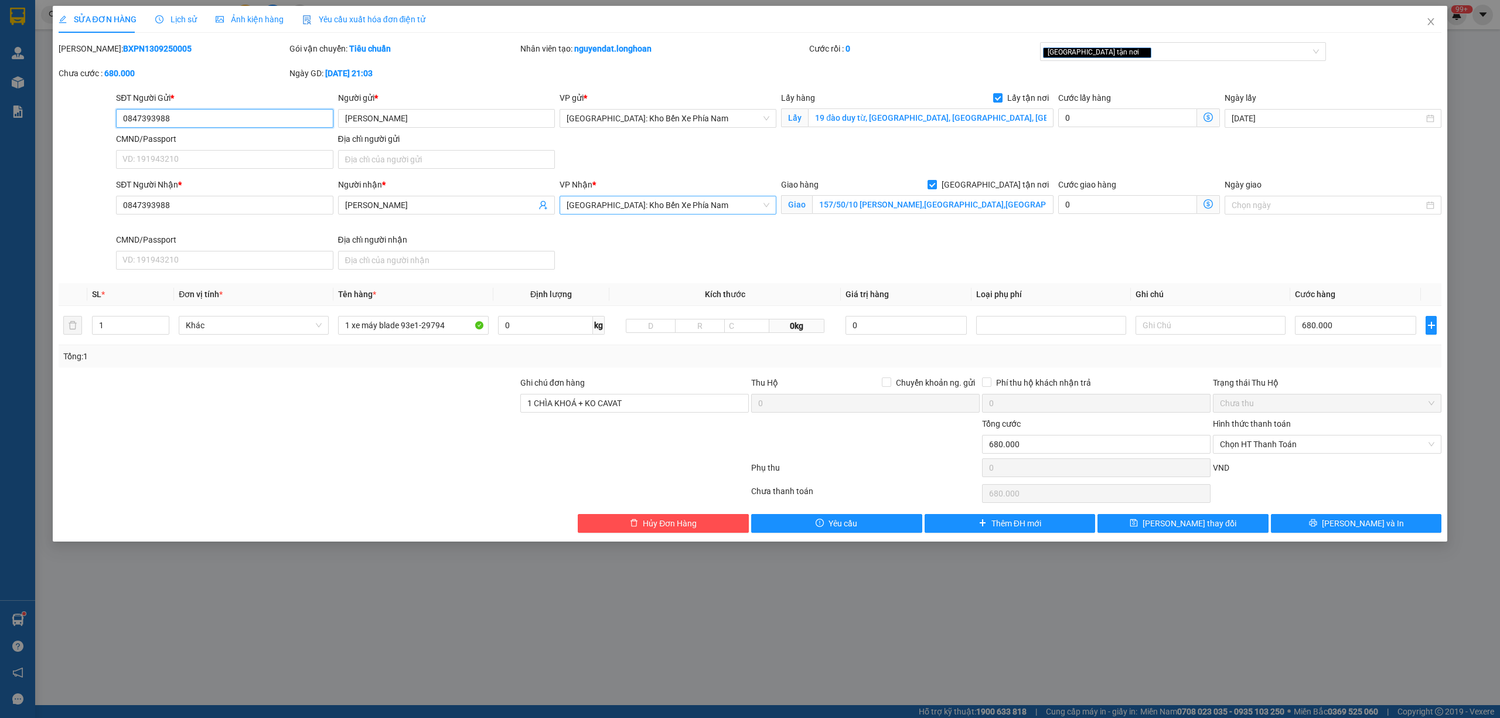
click at [708, 214] on span "[GEOGRAPHIC_DATA]: Kho Bến Xe Phía Nam" at bounding box center [667, 205] width 203 height 18
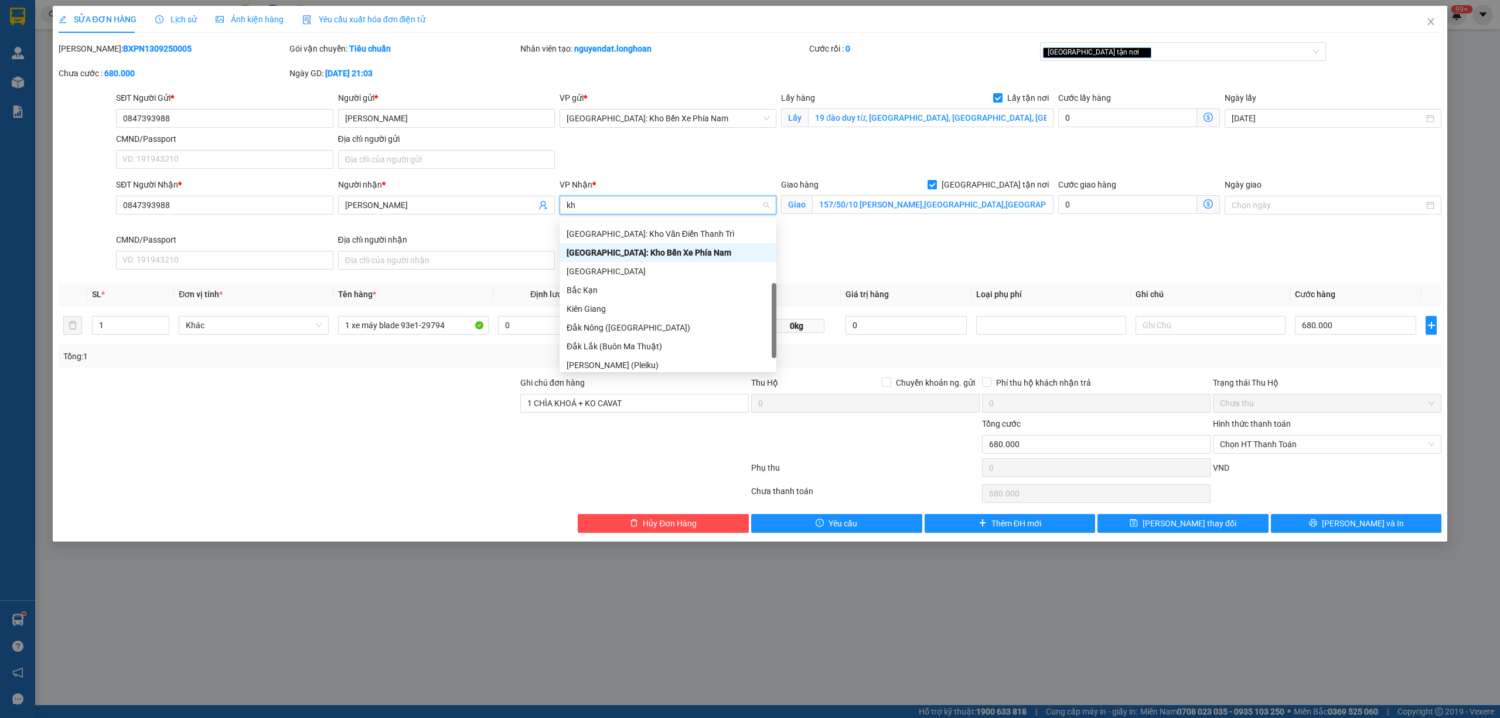
scroll to position [37, 0]
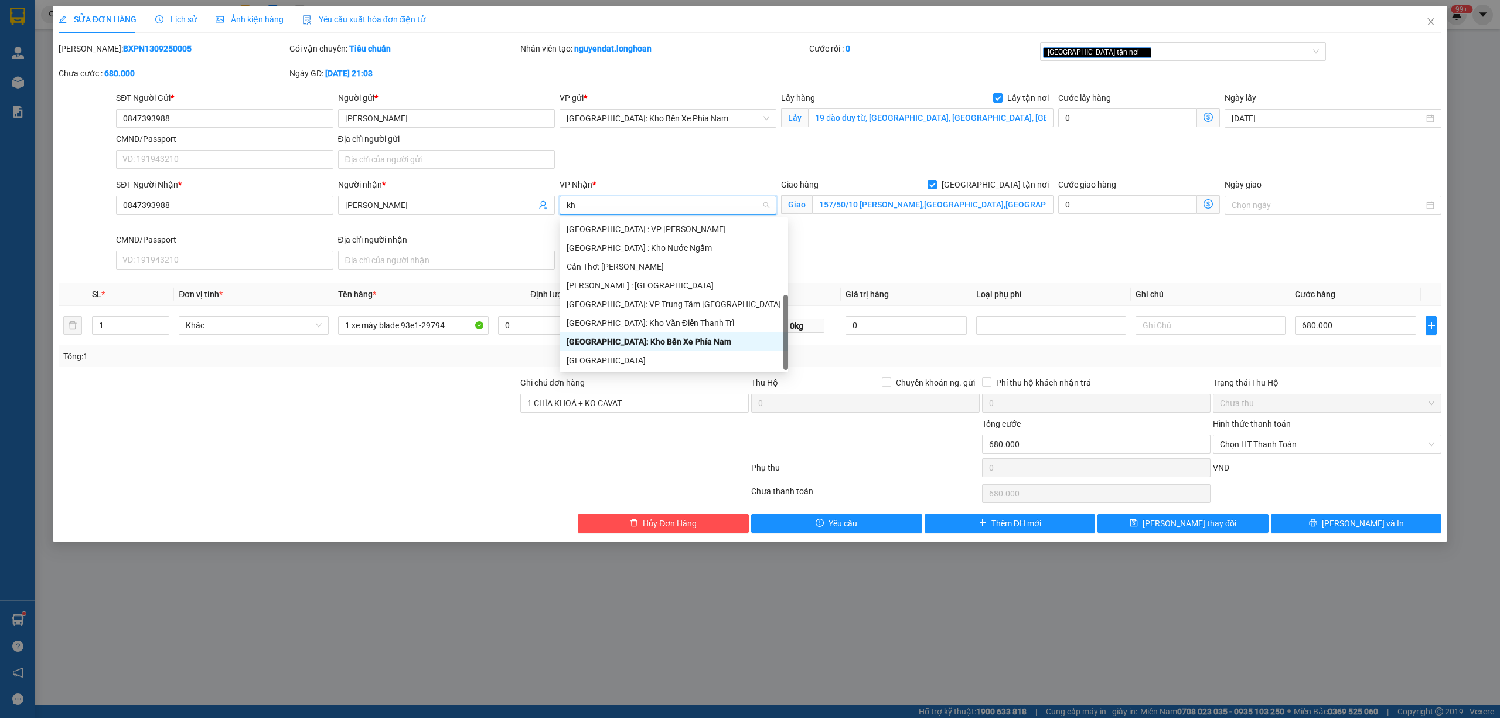
type input "kho"
click at [687, 289] on div "[PERSON_NAME] : [GEOGRAPHIC_DATA]" at bounding box center [667, 285] width 203 height 13
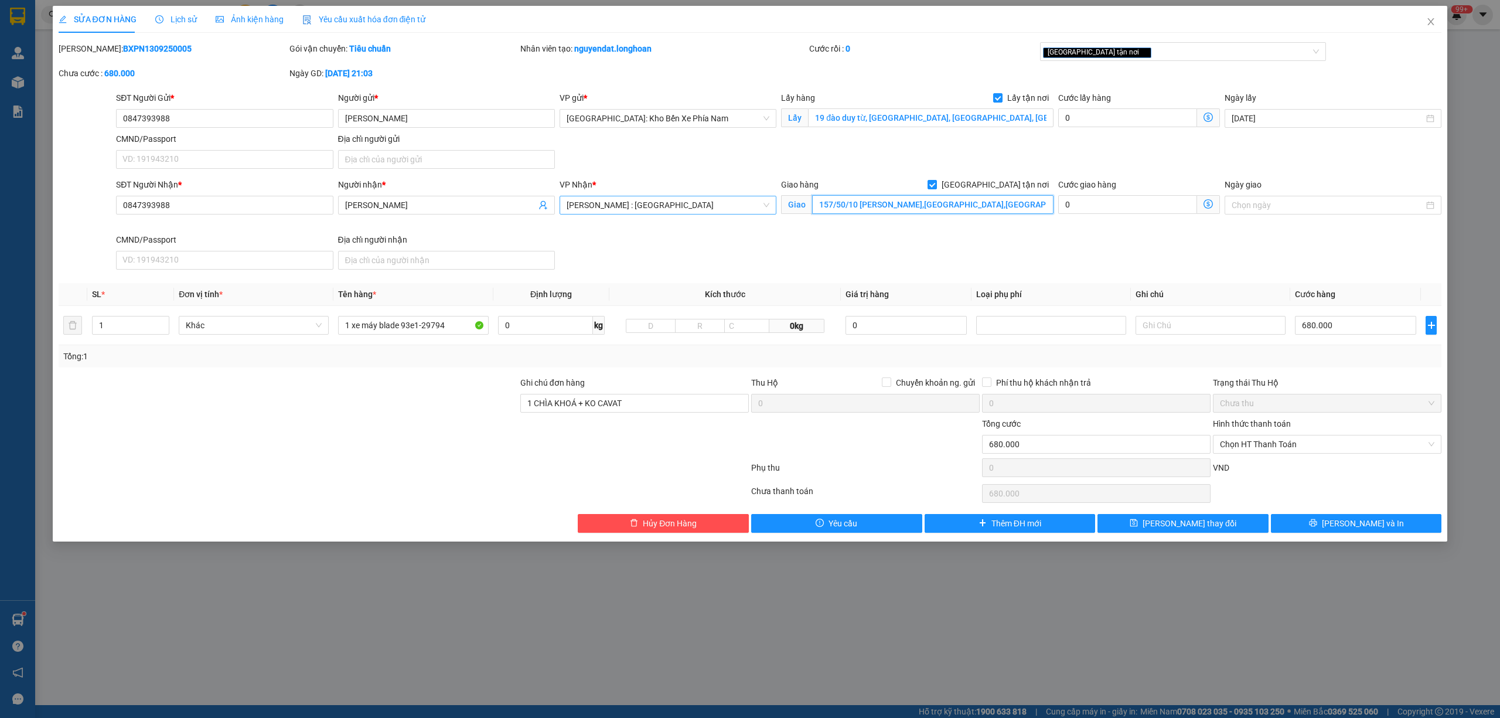
click at [952, 209] on input "157/50/10 [PERSON_NAME],[GEOGRAPHIC_DATA],[GEOGRAPHIC_DATA] một , bình dương" at bounding box center [932, 204] width 241 height 19
click at [977, 204] on input "157/50/10 [PERSON_NAME],[GEOGRAPHIC_DATA],[GEOGRAPHIC_DATA] một , bình dương" at bounding box center [932, 204] width 241 height 19
click at [1006, 209] on input "157/50/10 [PERSON_NAME],[GEOGRAPHIC_DATA],[GEOGRAPHIC_DATA] một , bình dương" at bounding box center [932, 204] width 241 height 19
click at [813, 261] on div "SĐT Người Nhận * 0847393988 Người nhận * lê tiến sĩ VP Nhận * [GEOGRAPHIC_DATA]…" at bounding box center [779, 226] width 1330 height 96
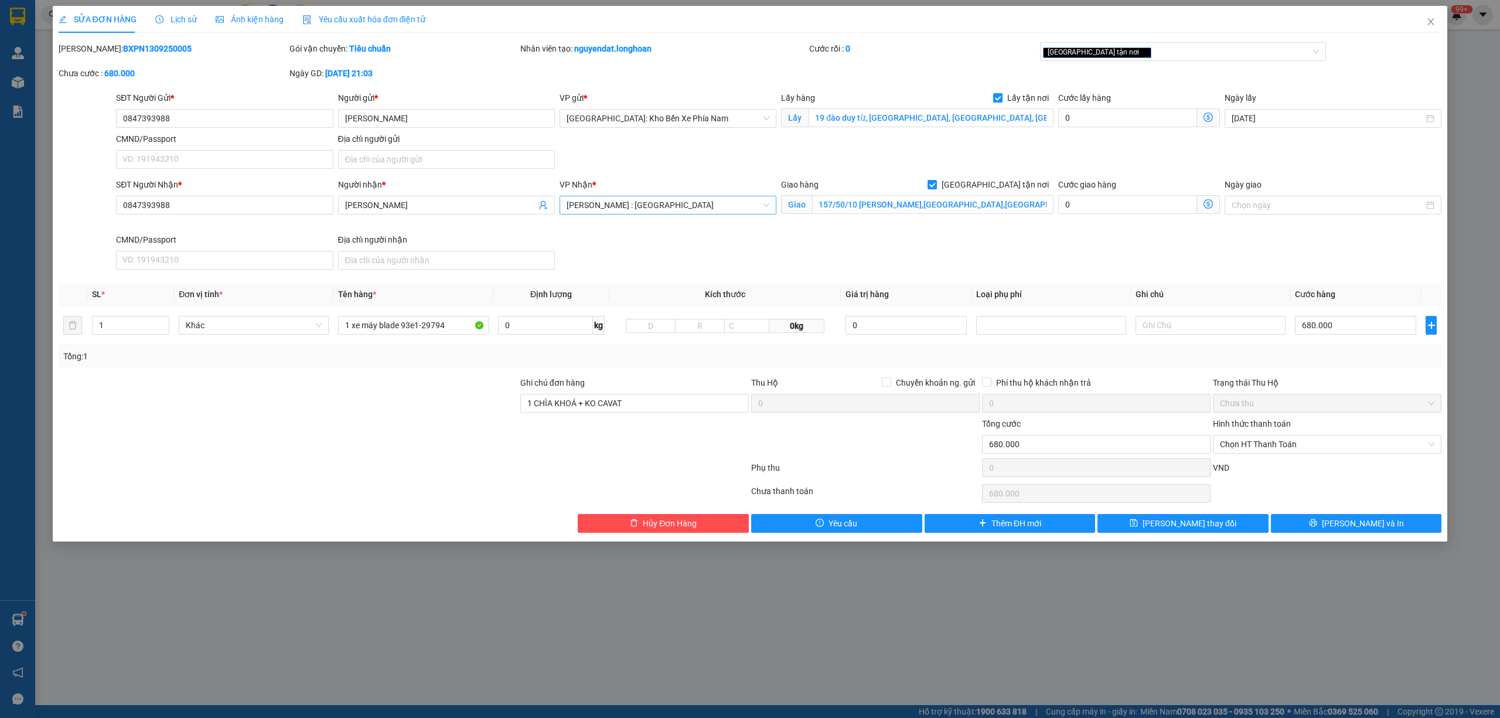
scroll to position [0, 0]
click at [1346, 518] on button "[PERSON_NAME] và In" at bounding box center [1356, 523] width 171 height 19
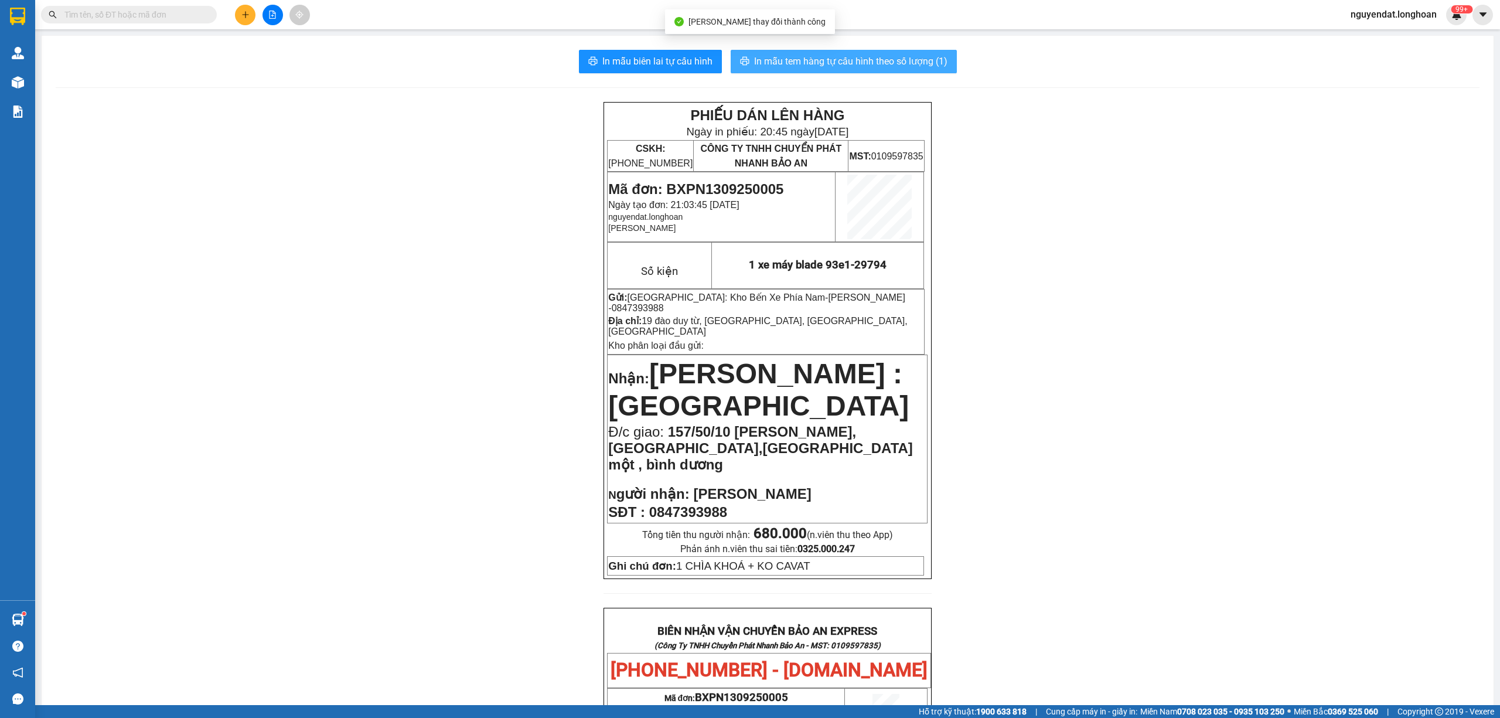
click at [928, 69] on span "In mẫu tem hàng tự cấu hình theo số lượng (1)" at bounding box center [850, 61] width 193 height 15
drag, startPoint x: 612, startPoint y: 427, endPoint x: 649, endPoint y: 430, distance: 37.0
click at [649, 430] on span "157/50/10 [PERSON_NAME],[GEOGRAPHIC_DATA],[GEOGRAPHIC_DATA] một , bình dương" at bounding box center [760, 448] width 305 height 49
drag, startPoint x: 825, startPoint y: 430, endPoint x: 853, endPoint y: 433, distance: 28.9
click at [828, 432] on p "Đ/c giao: 157/50/10 [PERSON_NAME],[GEOGRAPHIC_DATA],[GEOGRAPHIC_DATA] một , [GE…" at bounding box center [767, 448] width 318 height 49
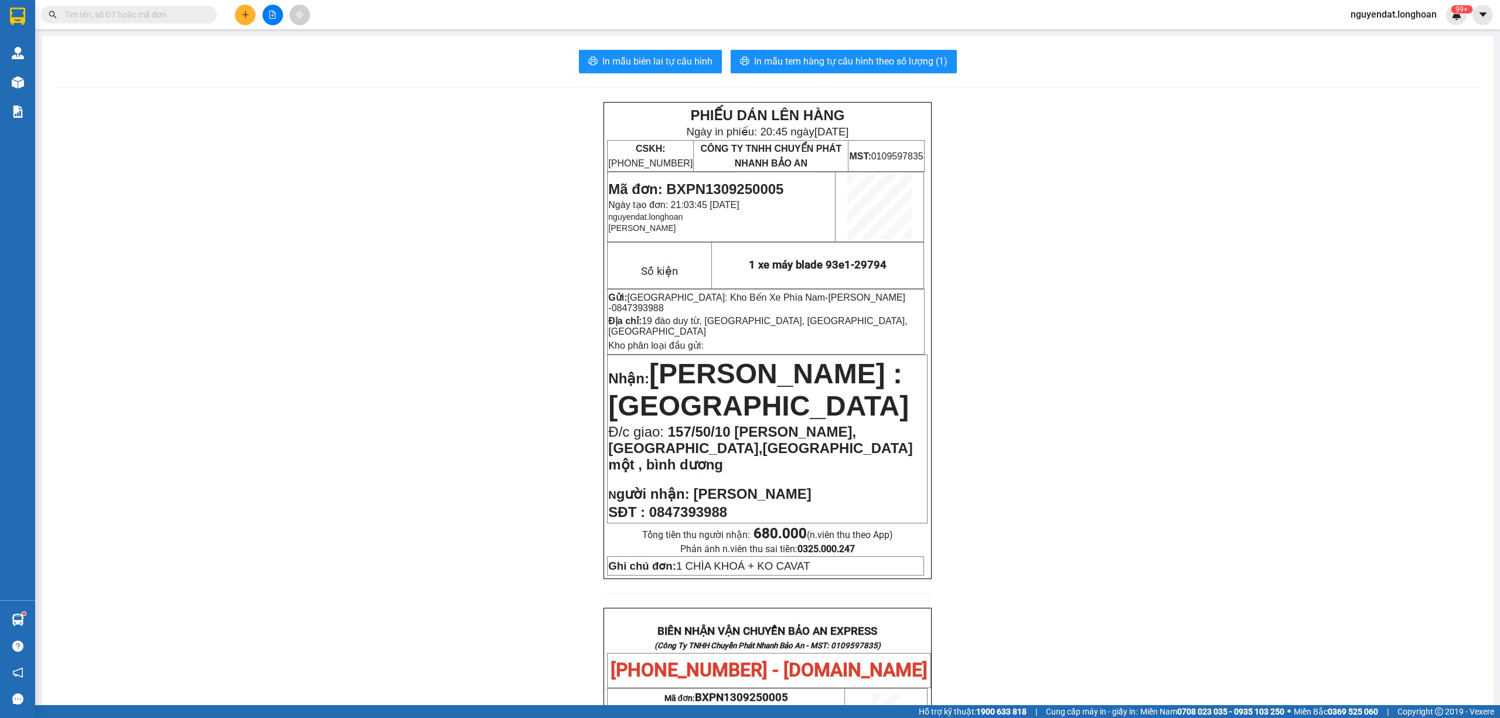
drag, startPoint x: 1387, startPoint y: 503, endPoint x: 1370, endPoint y: 494, distance: 19.4
click at [1385, 502] on div "PHIẾU DÁN LÊN HÀNG Ngày in phiếu: 20:45 [DATE] CSKH: [PHONE_NUMBER] CÔNG TY TNH…" at bounding box center [767, 651] width 1423 height 1099
